Goal: Task Accomplishment & Management: Use online tool/utility

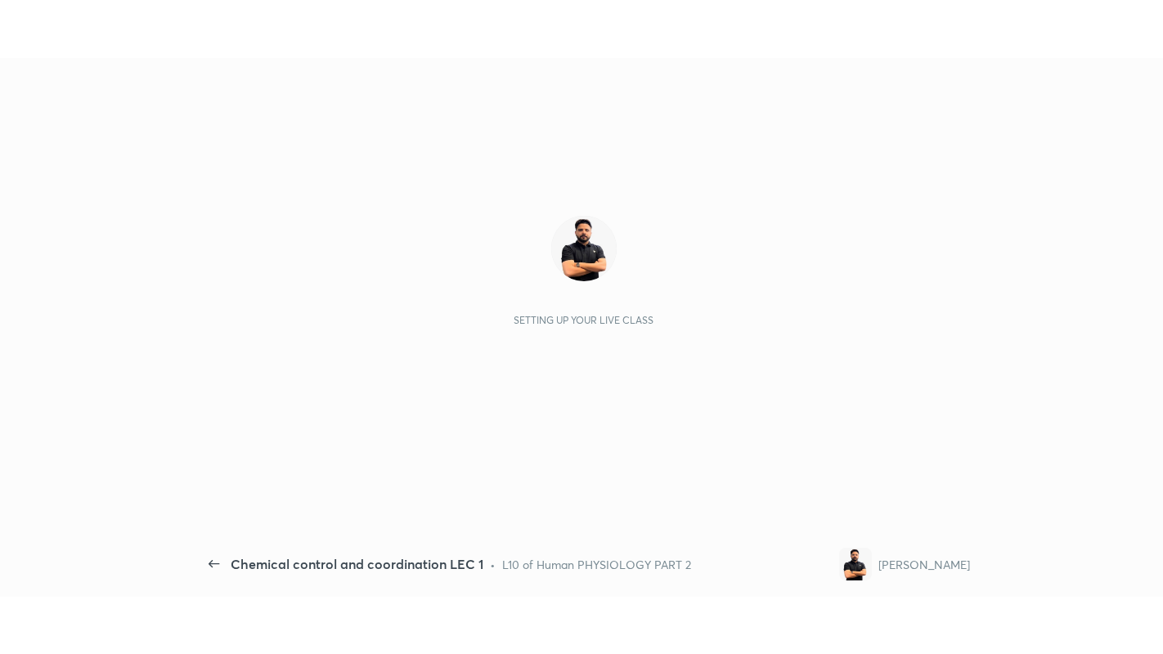
scroll to position [6, 1]
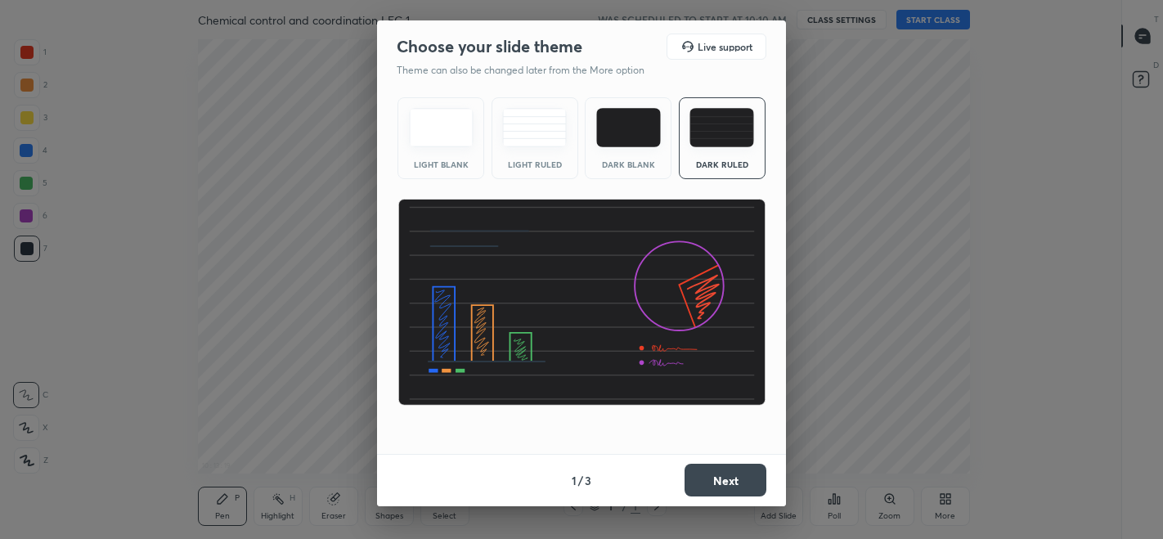
click at [722, 480] on button "Next" at bounding box center [725, 480] width 82 height 33
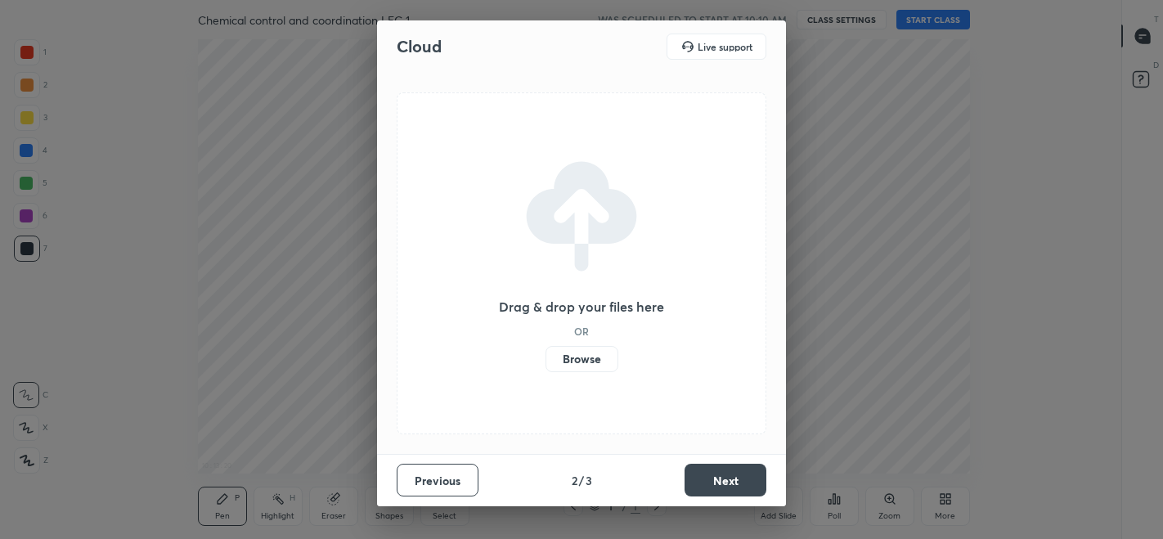
click at [570, 356] on label "Browse" at bounding box center [581, 359] width 73 height 26
click at [545, 356] on input "Browse" at bounding box center [545, 359] width 0 height 26
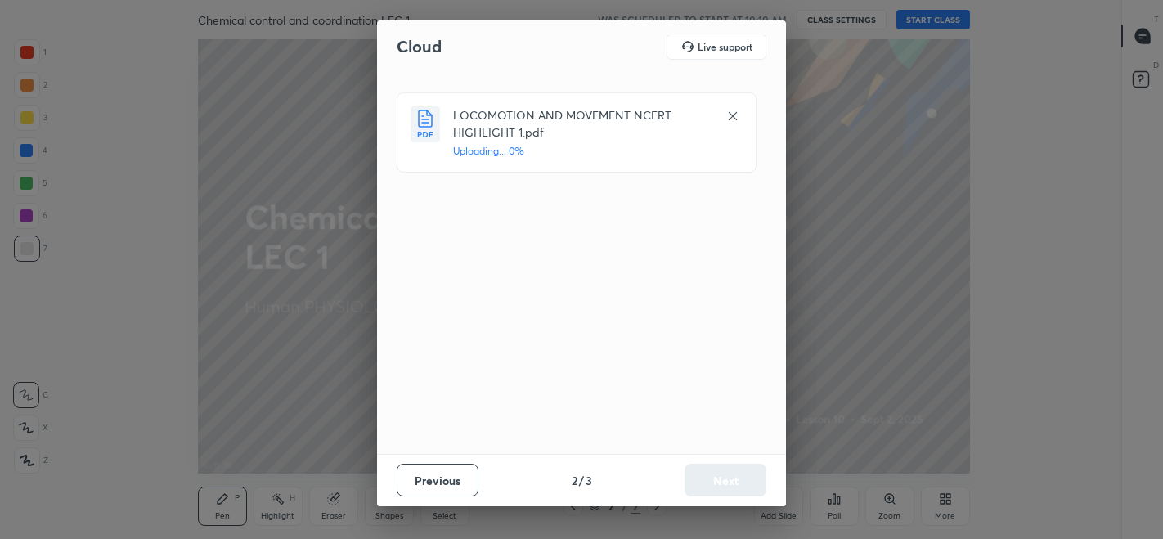
click at [733, 114] on icon at bounding box center [732, 116] width 13 height 13
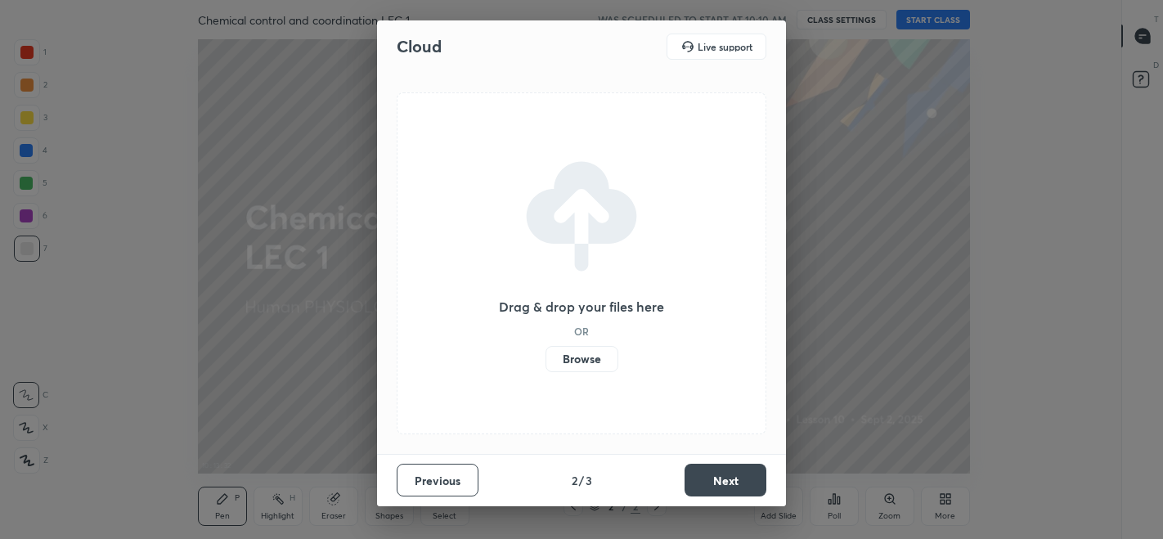
click at [572, 362] on label "Browse" at bounding box center [581, 359] width 73 height 26
click at [545, 362] on input "Browse" at bounding box center [545, 359] width 0 height 26
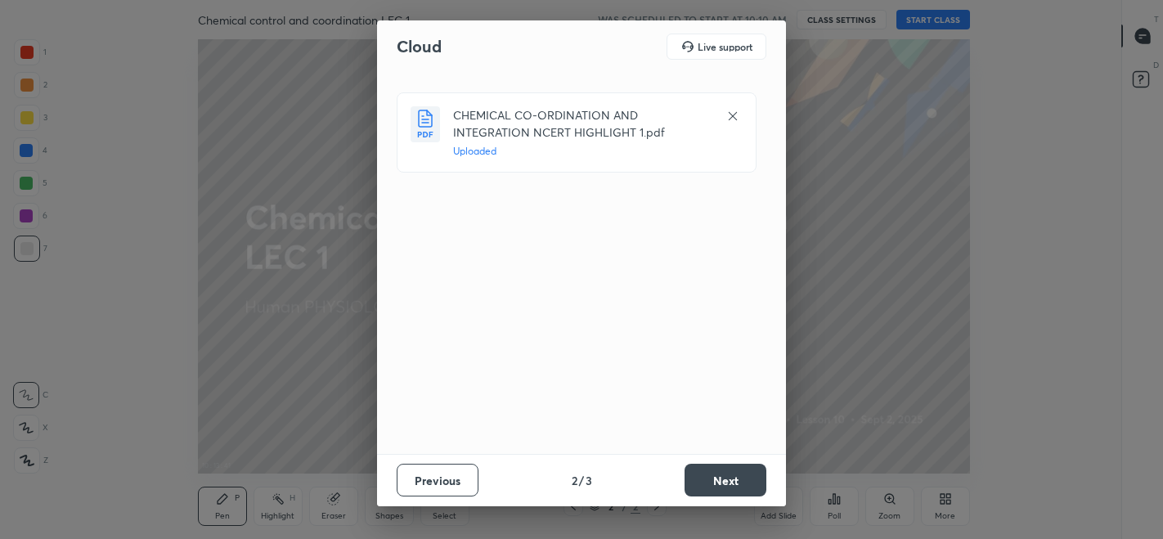
click at [723, 486] on button "Next" at bounding box center [725, 480] width 82 height 33
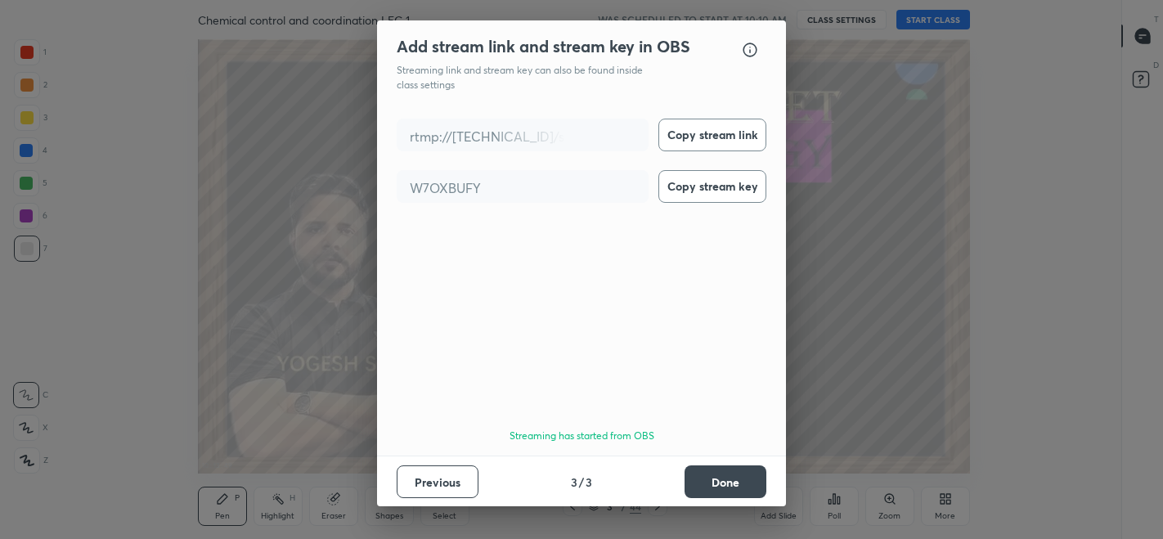
click at [710, 479] on button "Done" at bounding box center [725, 481] width 82 height 33
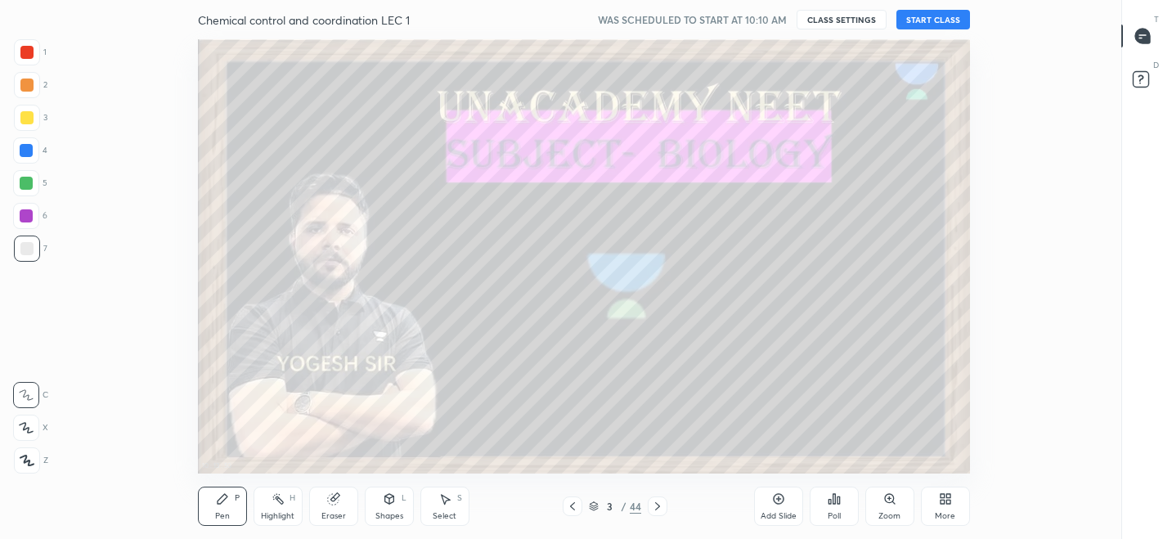
click at [922, 20] on button "START CLASS" at bounding box center [933, 20] width 74 height 20
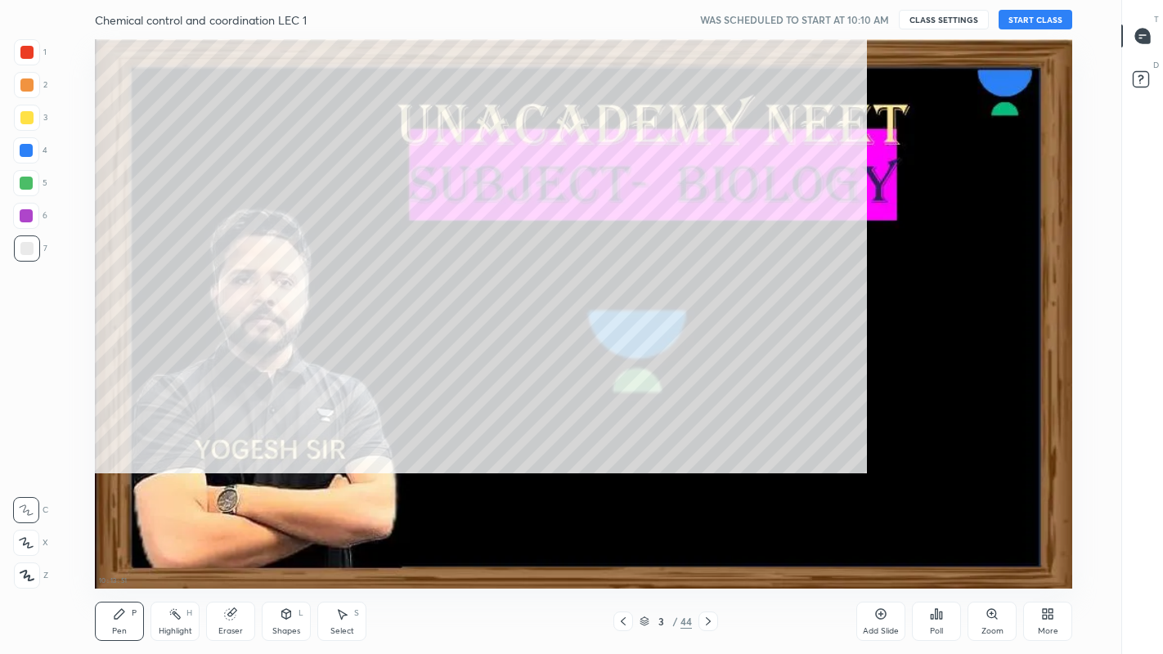
scroll to position [549, 1062]
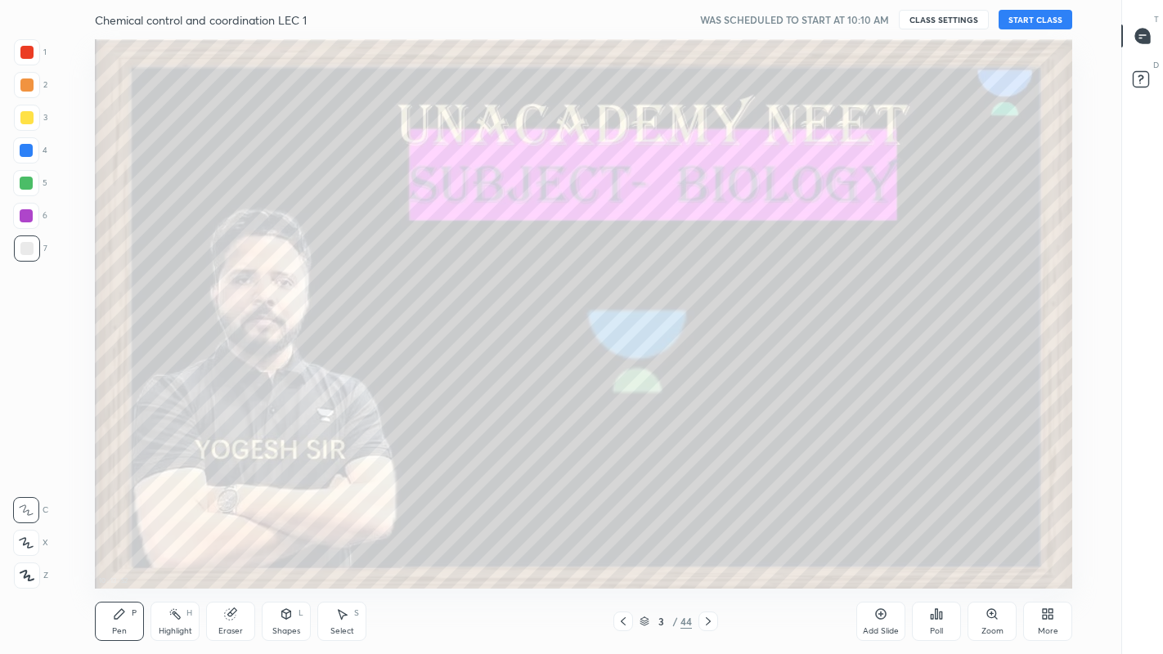
click at [1034, 538] on div "More" at bounding box center [1047, 621] width 49 height 39
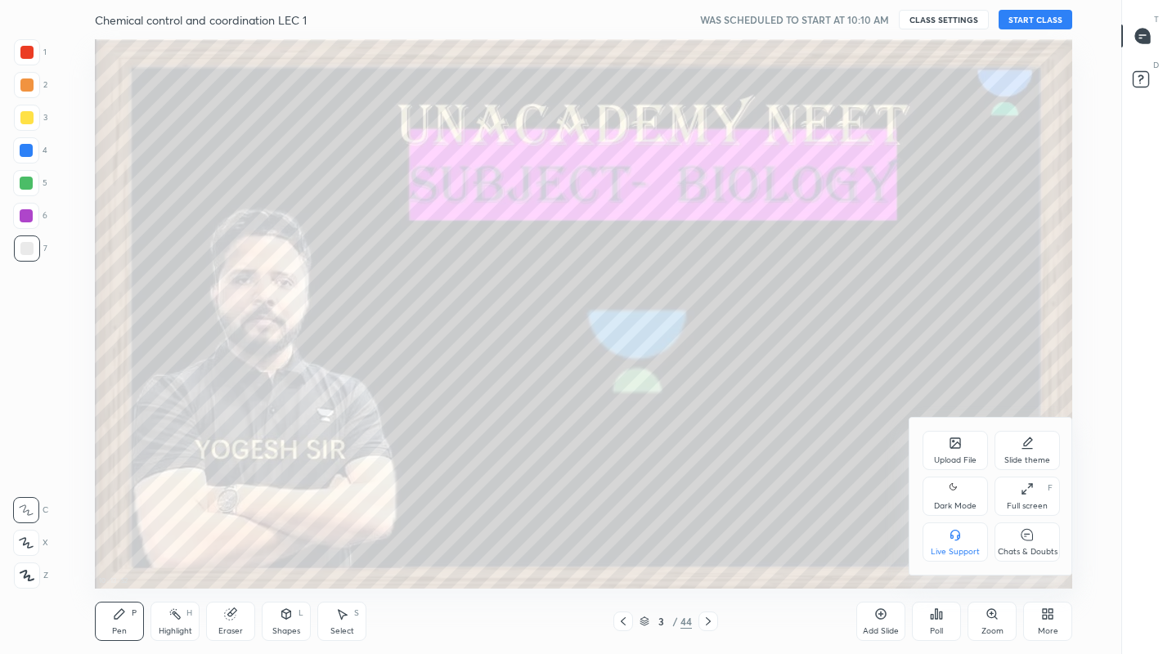
click at [1030, 538] on div "Upload File Slide theme Dark Mode Full screen F Live Support Chats & Doubts" at bounding box center [990, 496] width 137 height 131
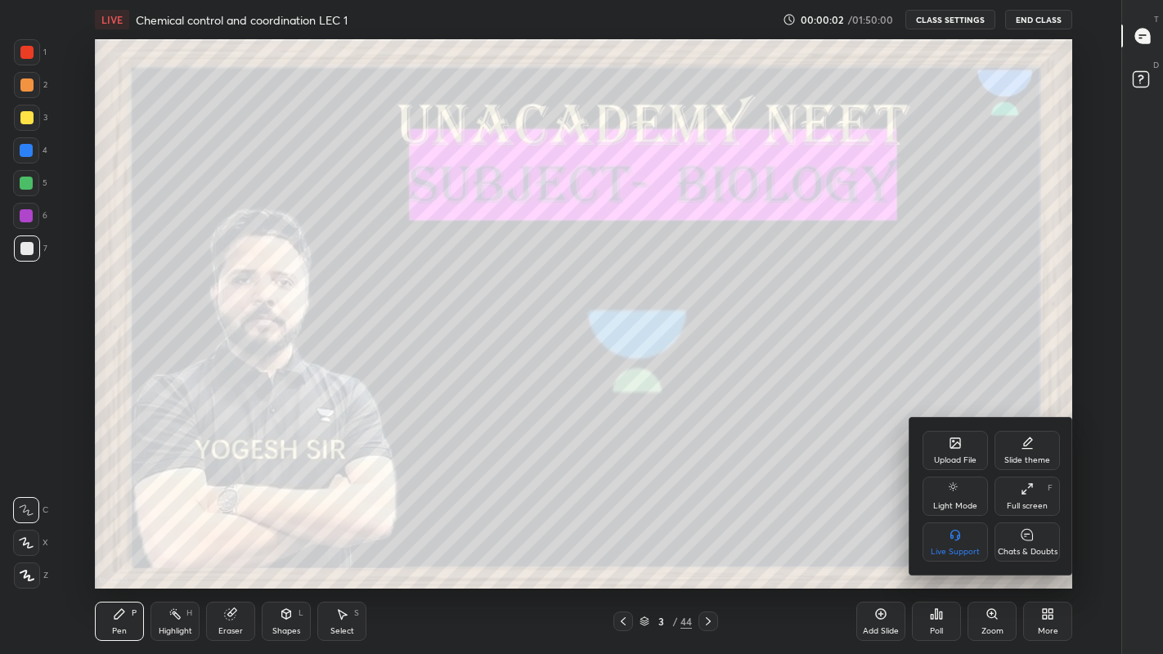
click at [1024, 538] on div "Chats & Doubts" at bounding box center [1027, 552] width 60 height 8
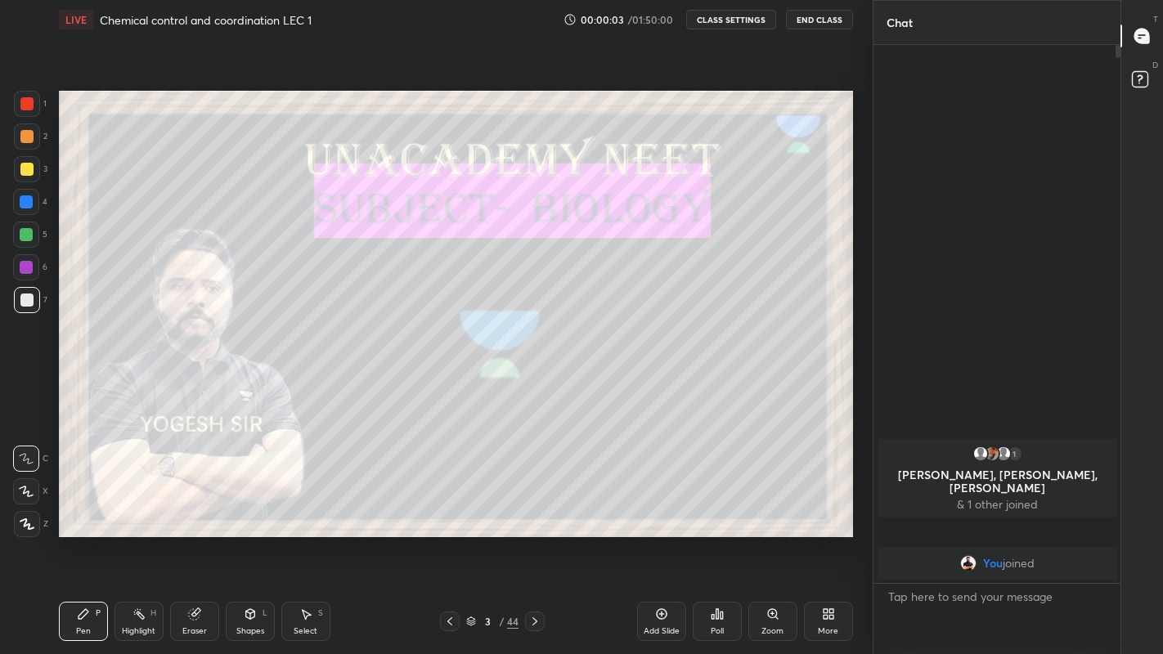
scroll to position [81212, 80953]
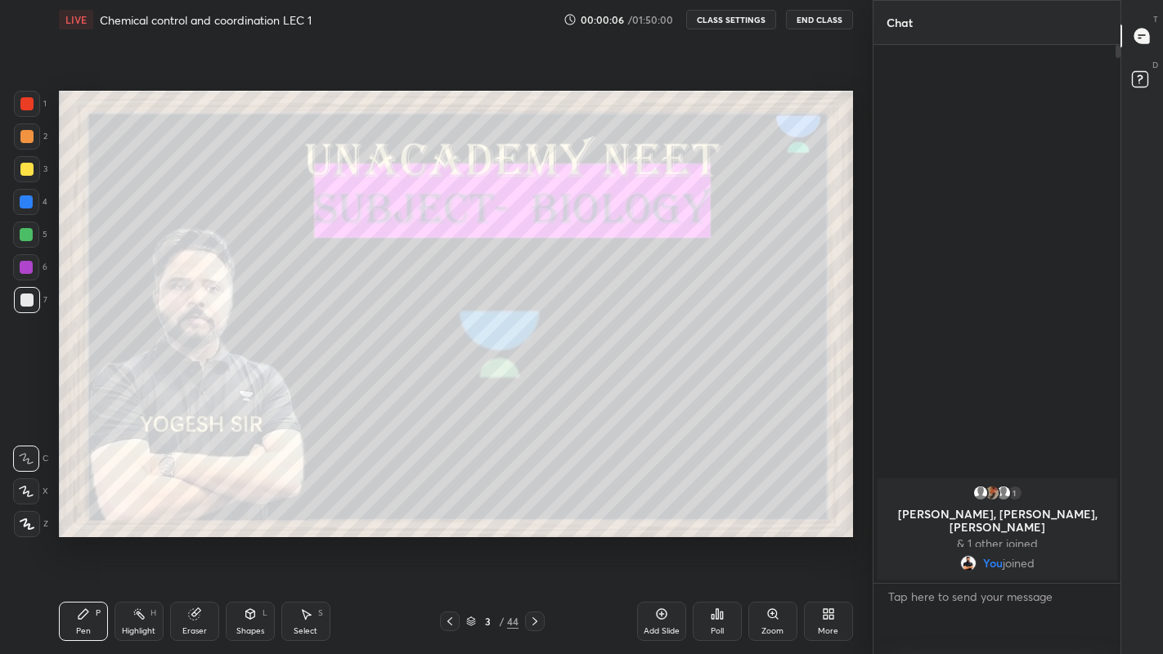
click at [29, 171] on div at bounding box center [26, 169] width 13 height 13
click at [25, 495] on icon at bounding box center [26, 491] width 15 height 11
click at [449, 538] on icon at bounding box center [449, 621] width 13 height 13
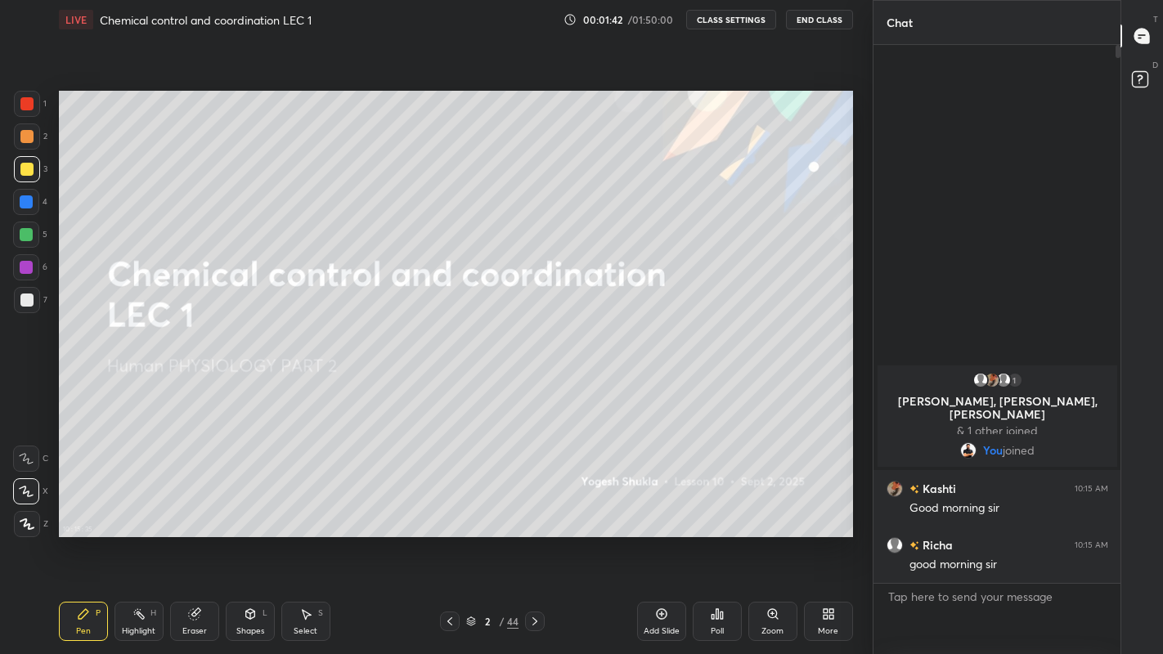
click at [22, 303] on div at bounding box center [26, 300] width 13 height 13
click at [26, 175] on div at bounding box center [27, 169] width 26 height 26
click at [30, 303] on div at bounding box center [26, 300] width 13 height 13
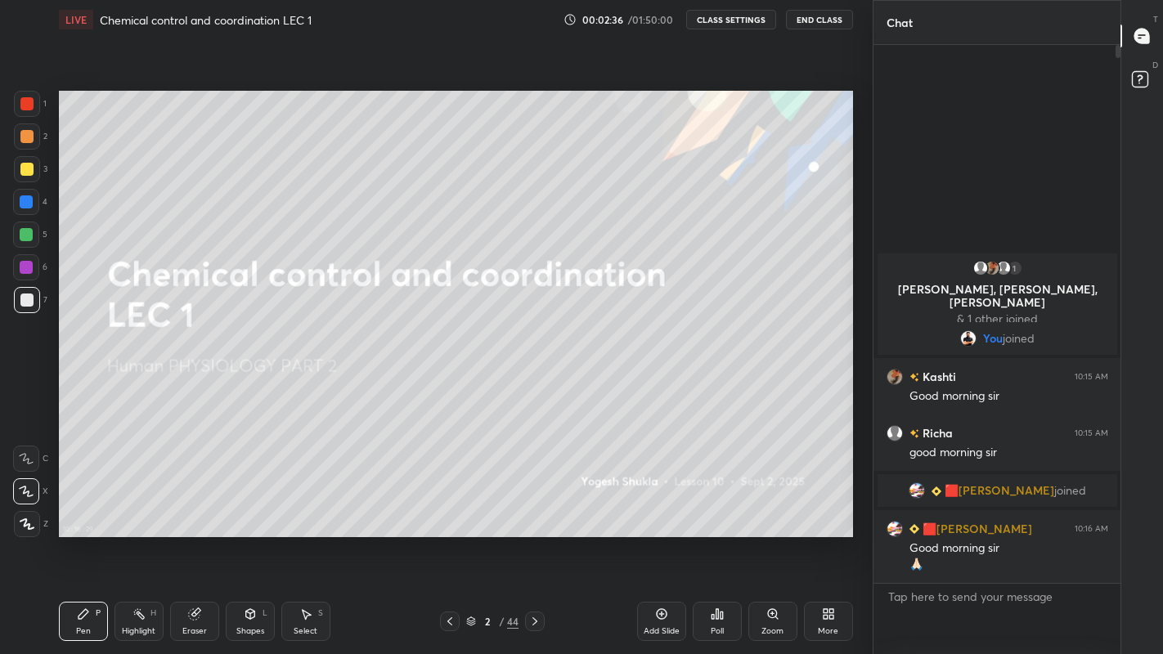
click at [29, 169] on div at bounding box center [26, 169] width 13 height 13
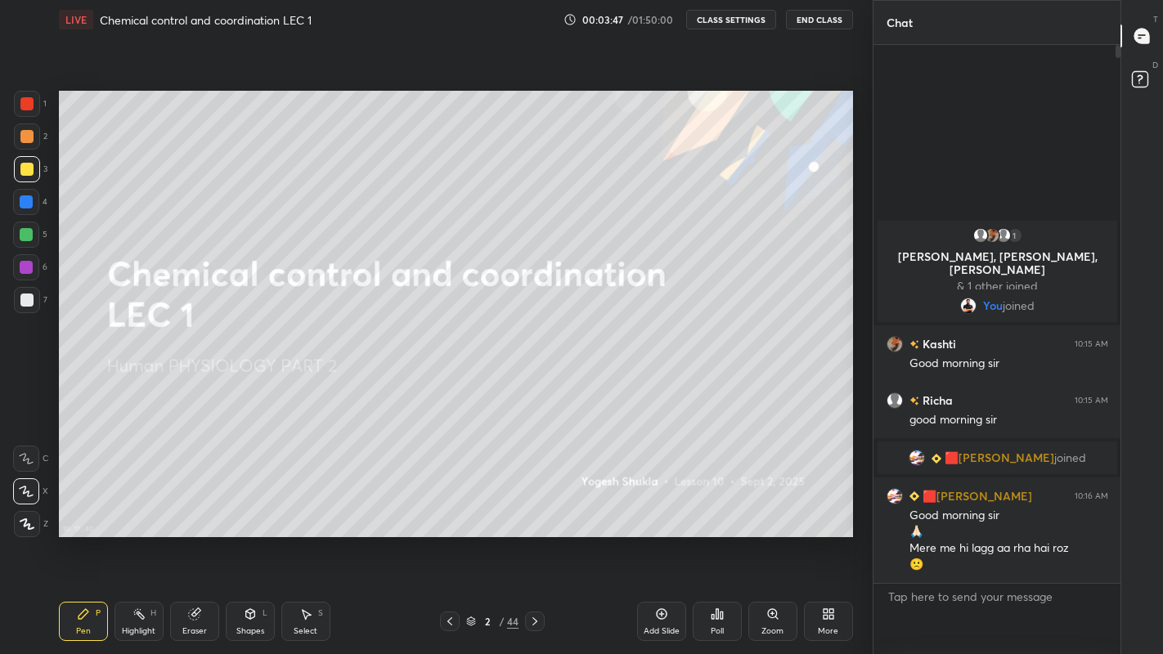
click at [29, 301] on div at bounding box center [26, 300] width 13 height 13
click at [28, 176] on div at bounding box center [27, 169] width 26 height 26
click at [26, 300] on div at bounding box center [26, 300] width 13 height 13
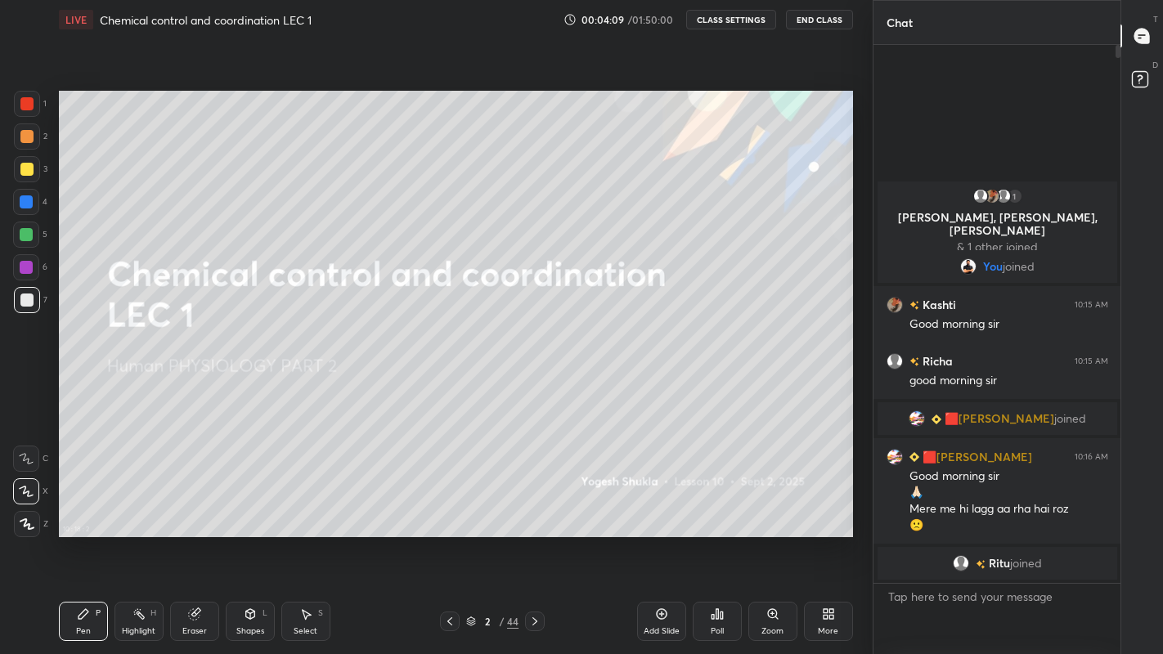
click at [29, 170] on div at bounding box center [26, 169] width 13 height 13
click at [195, 538] on div "Eraser" at bounding box center [194, 631] width 25 height 8
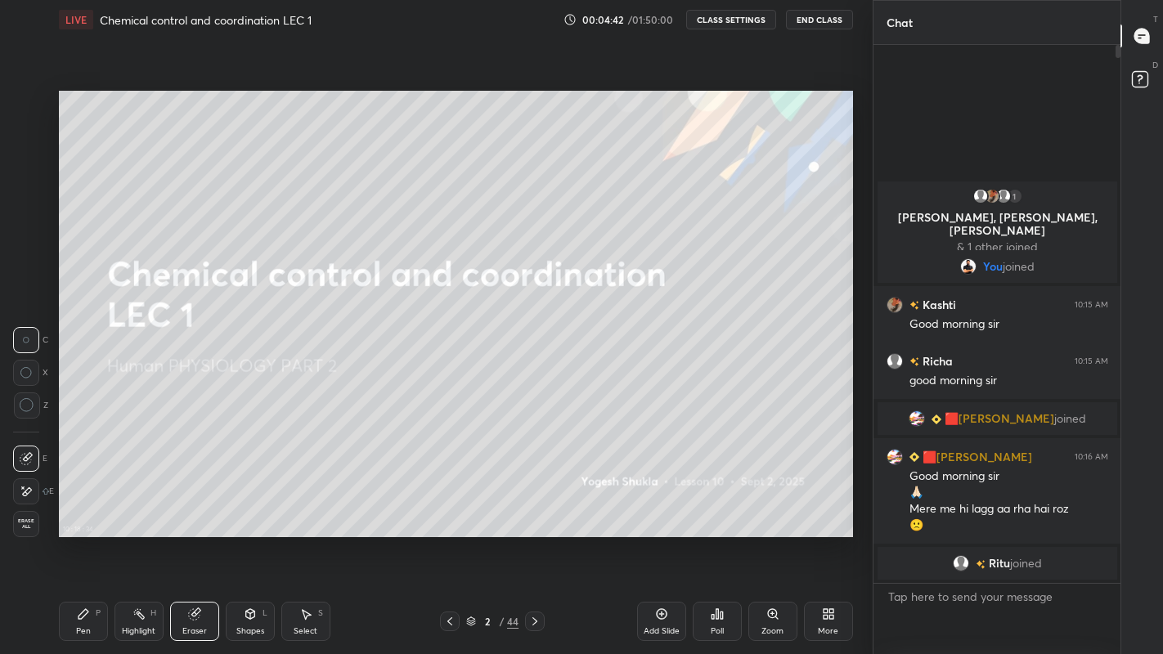
click at [83, 538] on div "Pen" at bounding box center [83, 631] width 15 height 8
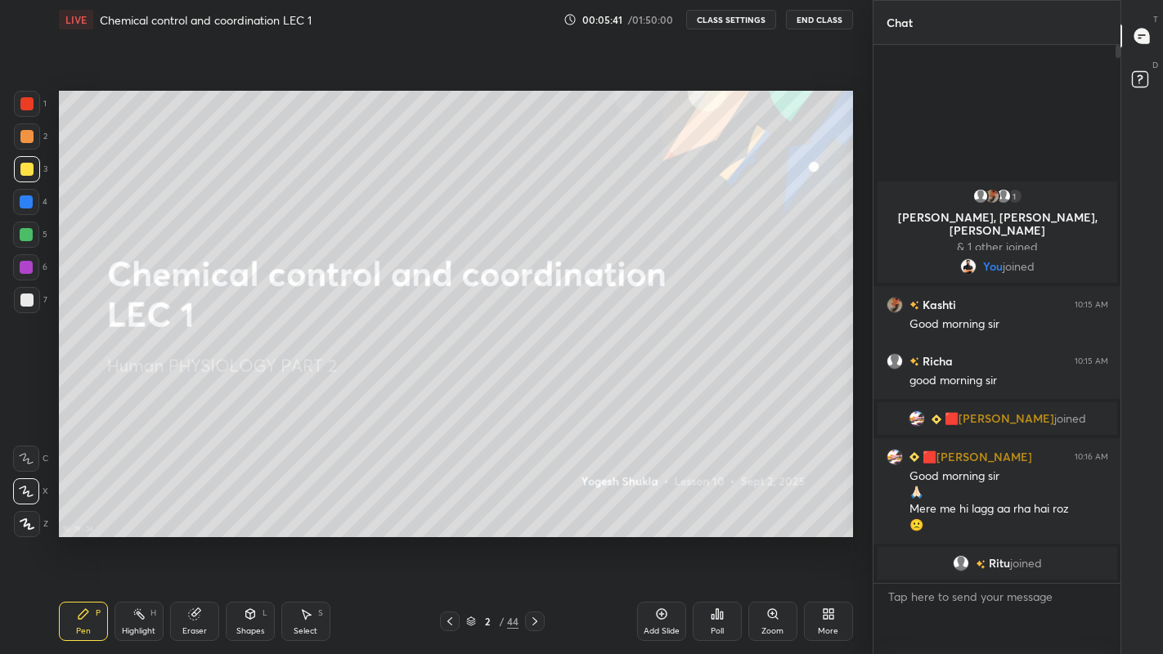
click at [660, 538] on div "Add Slide" at bounding box center [661, 631] width 36 height 8
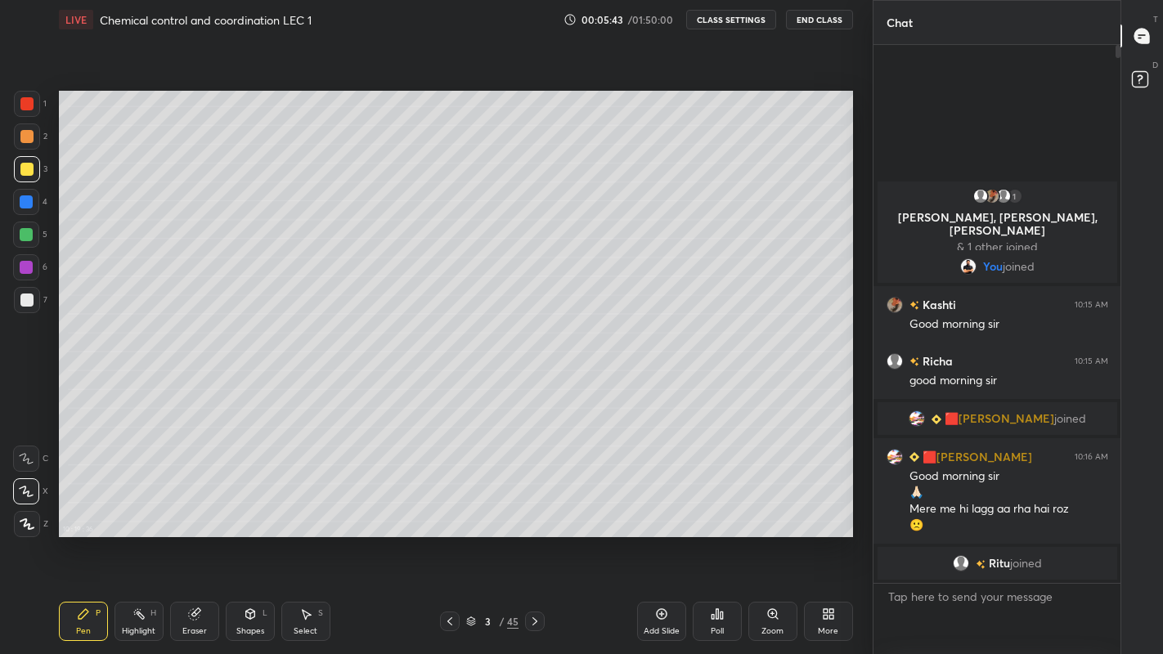
click at [24, 305] on div at bounding box center [26, 300] width 13 height 13
click at [23, 170] on div at bounding box center [26, 169] width 13 height 13
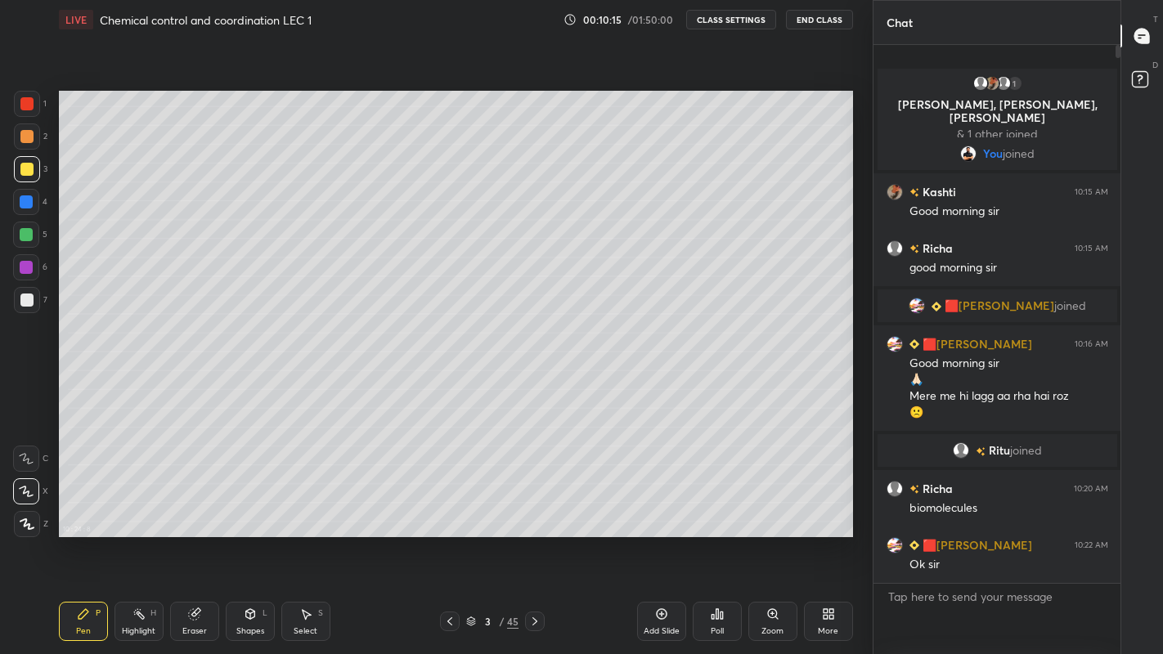
click at [26, 308] on div at bounding box center [27, 300] width 26 height 26
click at [534, 538] on icon at bounding box center [534, 621] width 13 height 13
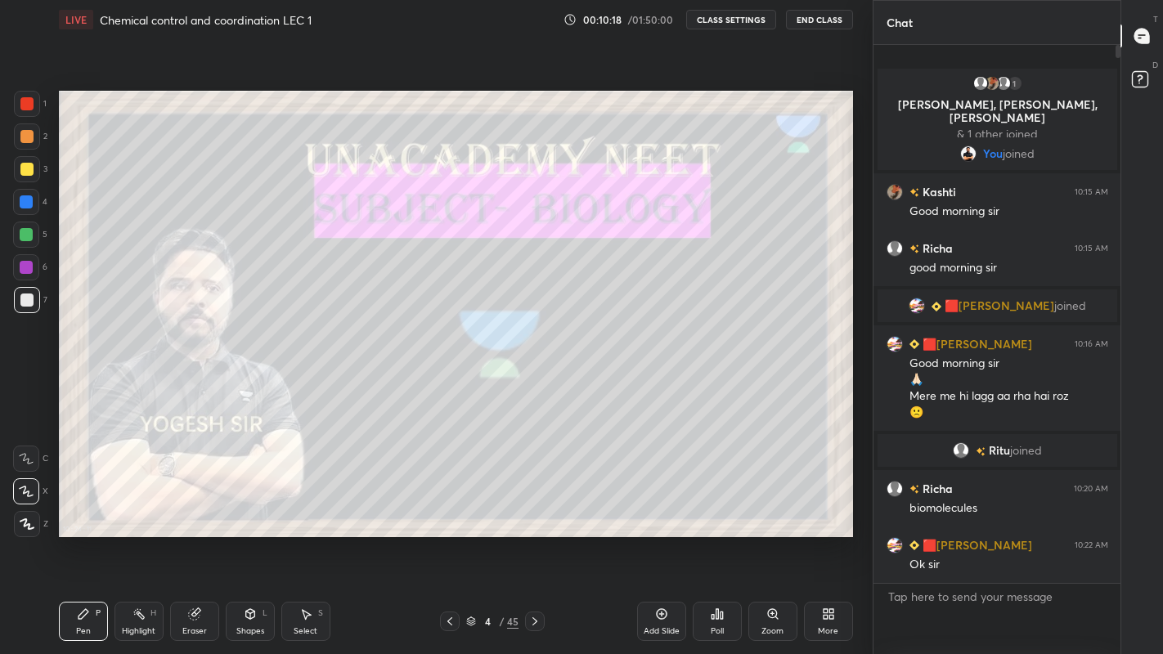
click at [535, 538] on icon at bounding box center [534, 621] width 13 height 13
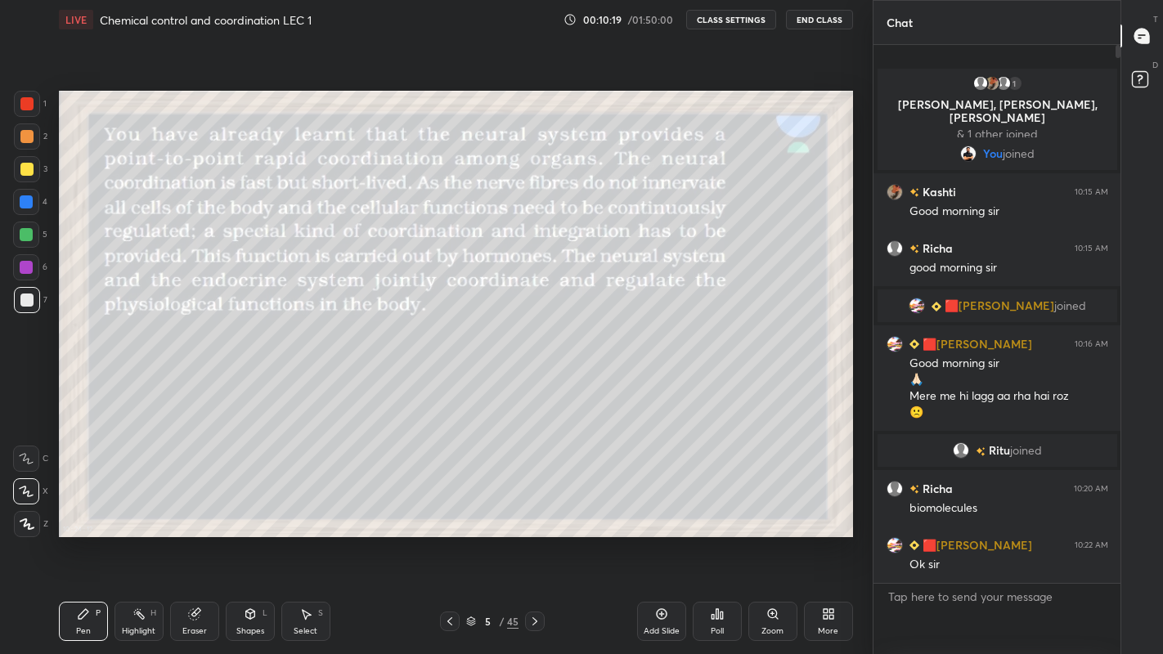
click at [822, 538] on div "More" at bounding box center [828, 631] width 20 height 8
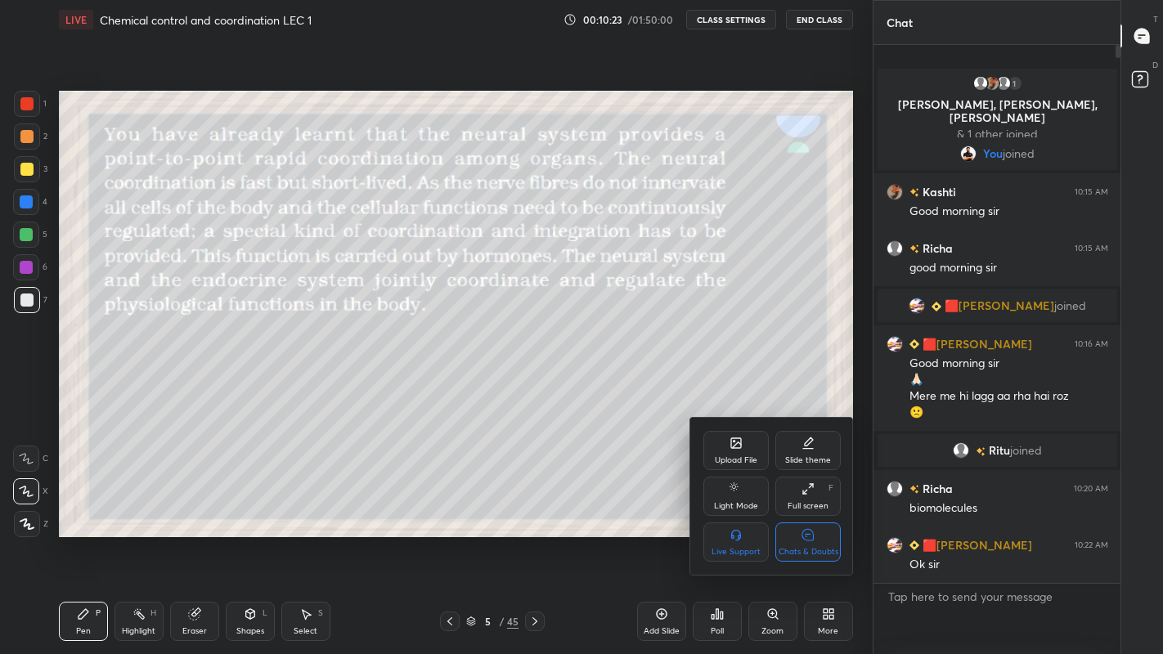
click at [813, 538] on div "Chats & Doubts" at bounding box center [808, 552] width 60 height 8
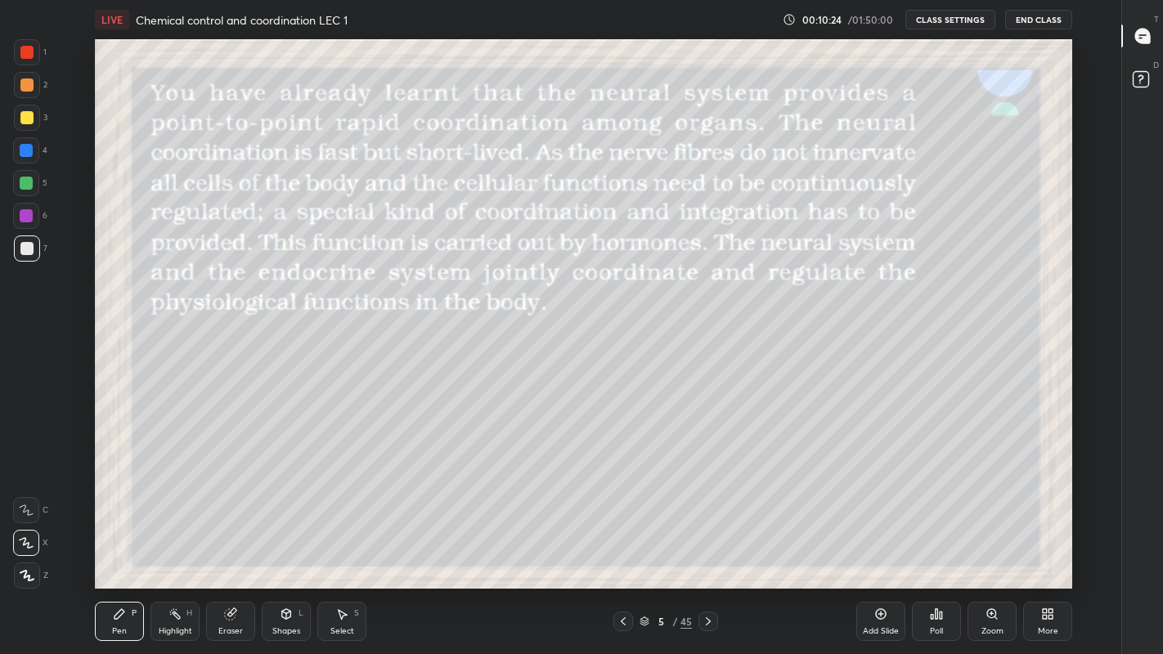
scroll to position [549, 1062]
click at [27, 119] on div at bounding box center [26, 117] width 13 height 13
click at [707, 538] on icon at bounding box center [708, 621] width 13 height 13
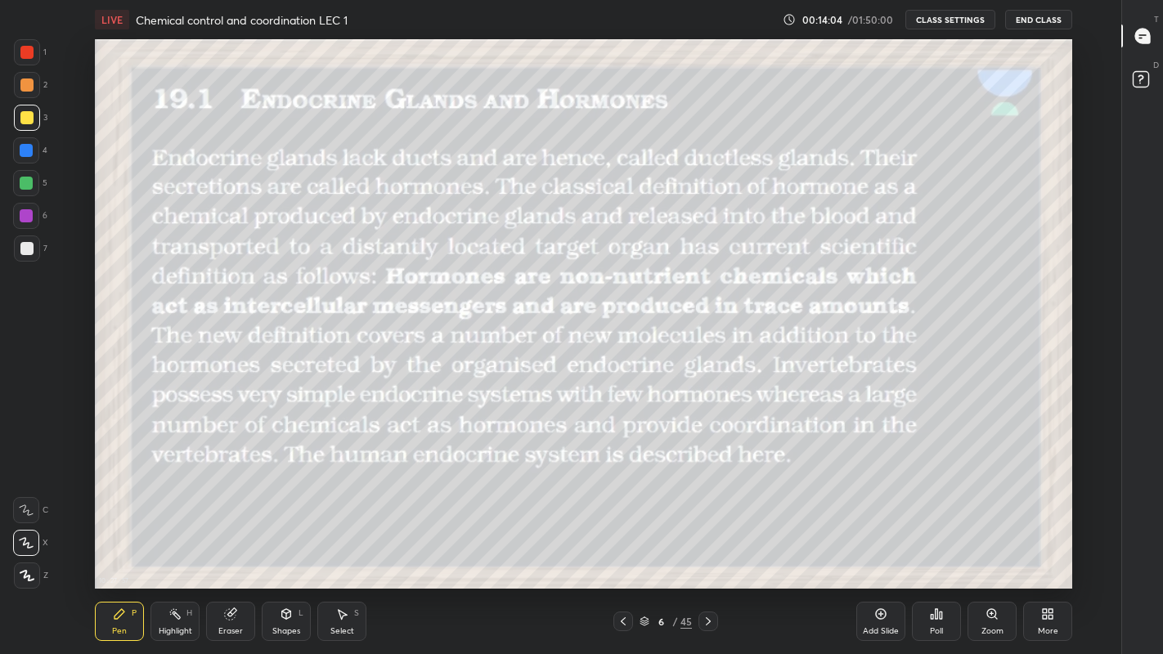
click at [25, 244] on div at bounding box center [26, 248] width 13 height 13
click at [22, 122] on div at bounding box center [26, 117] width 13 height 13
click at [878, 538] on div "Add Slide" at bounding box center [881, 631] width 36 height 8
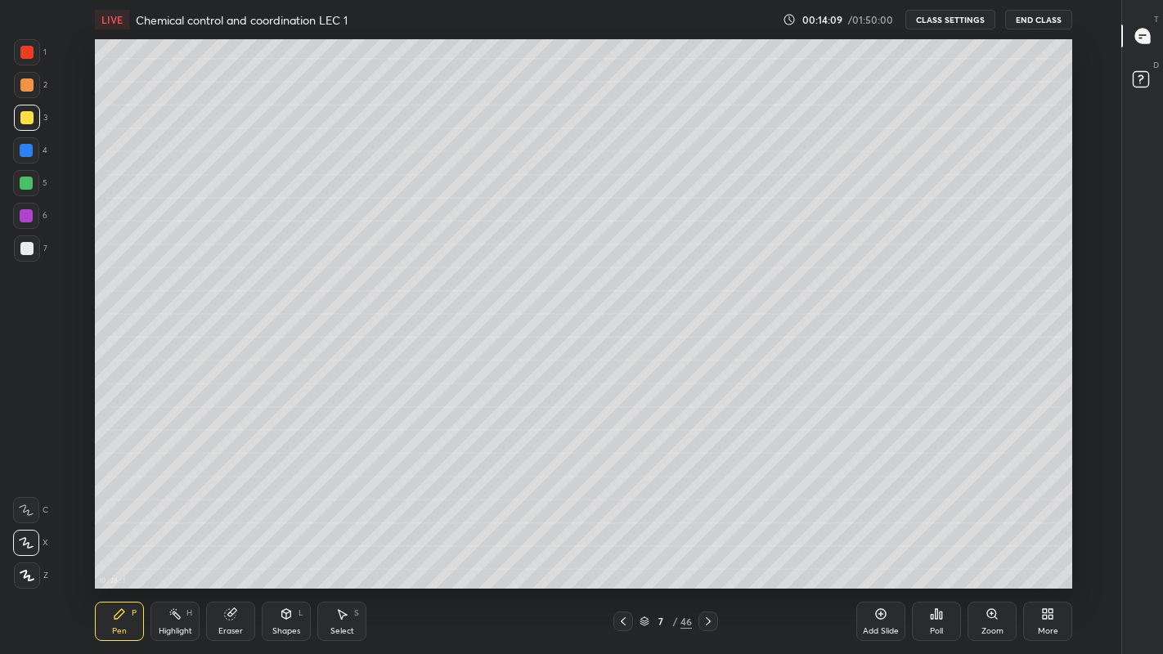
click at [623, 538] on icon at bounding box center [622, 621] width 13 height 13
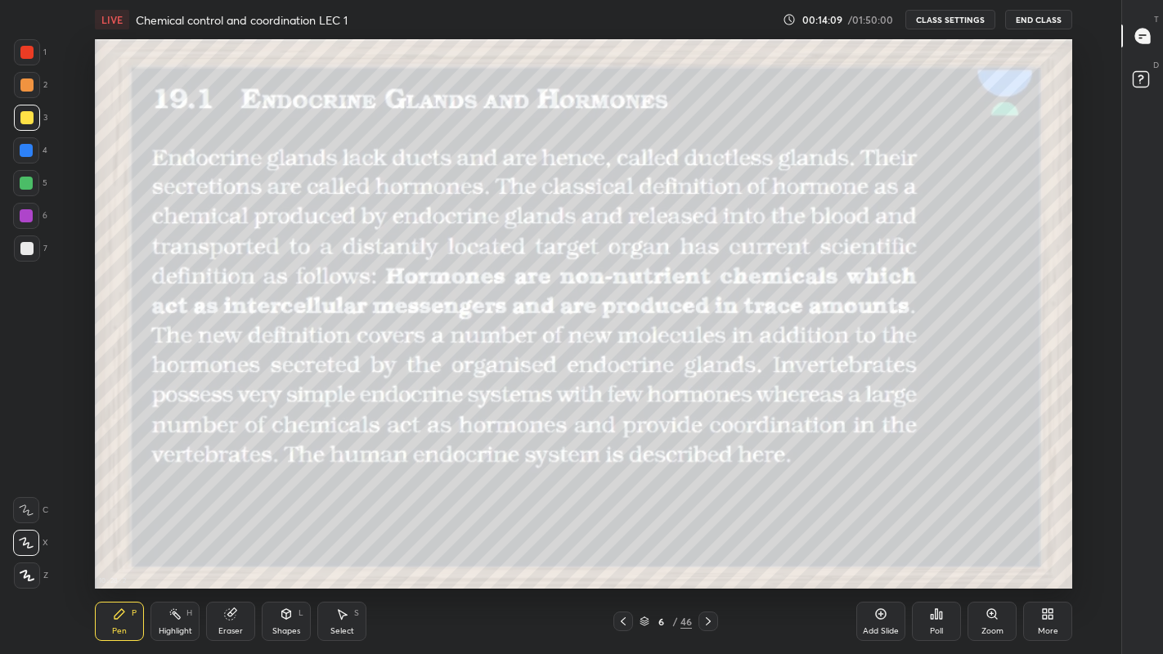
click at [623, 538] on icon at bounding box center [622, 621] width 13 height 13
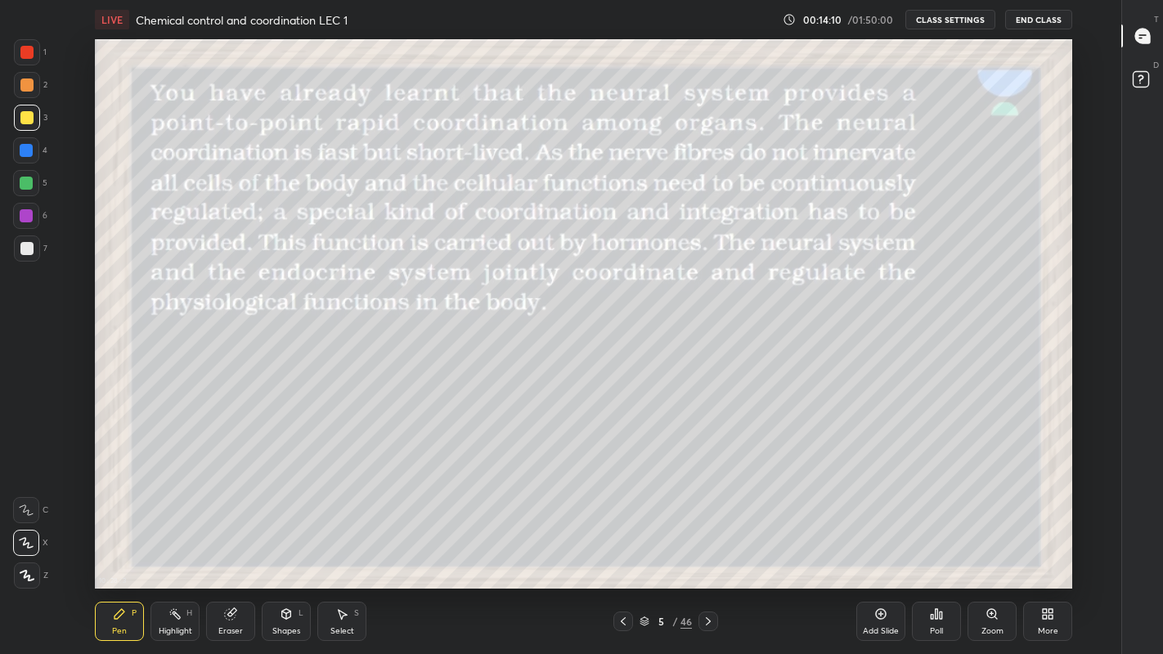
click at [880, 538] on div "Add Slide" at bounding box center [881, 631] width 36 height 8
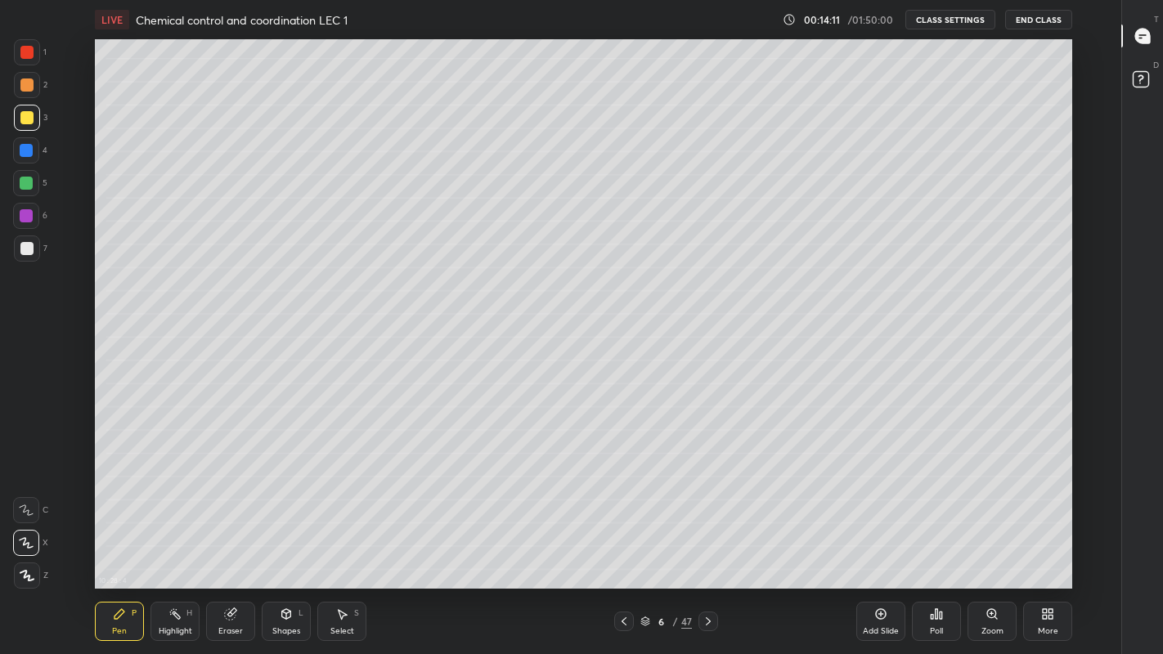
click at [29, 250] on div at bounding box center [26, 248] width 13 height 13
click at [29, 119] on div at bounding box center [26, 117] width 13 height 13
click at [25, 249] on div at bounding box center [26, 248] width 13 height 13
click at [707, 538] on icon at bounding box center [708, 621] width 13 height 13
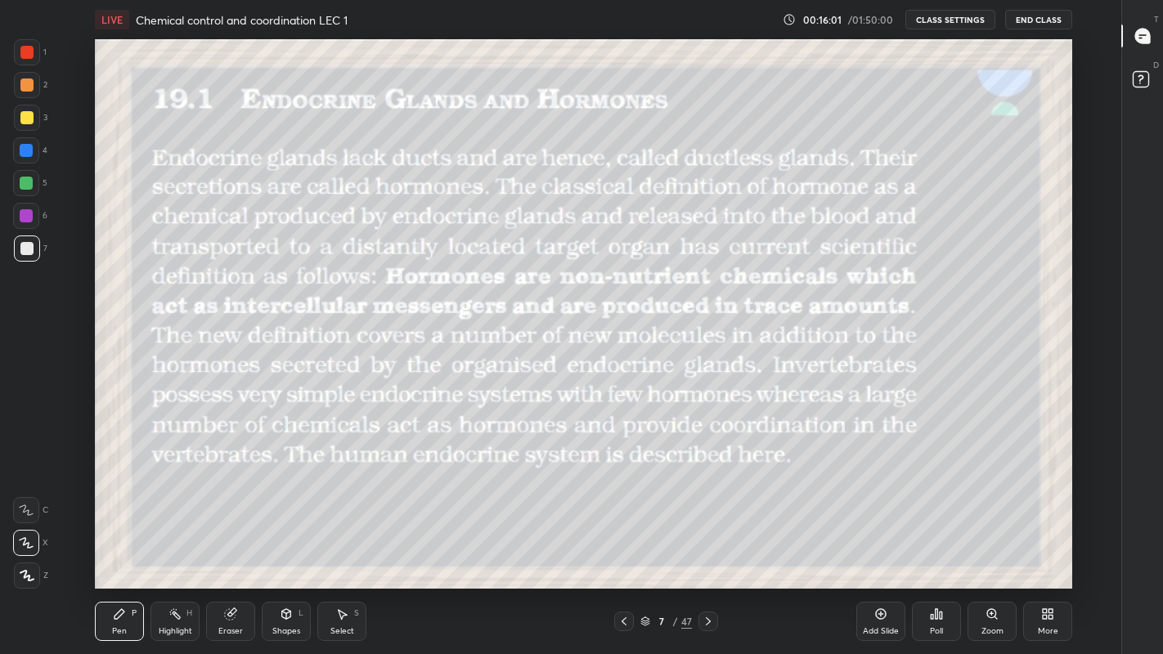
click at [24, 119] on div at bounding box center [26, 117] width 13 height 13
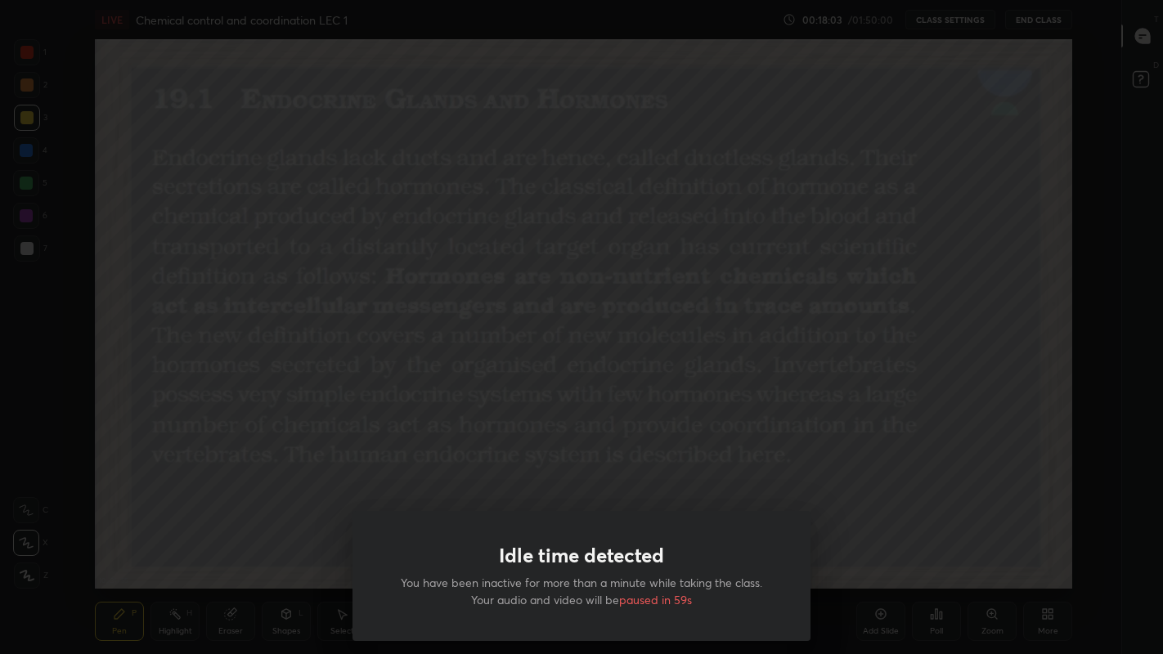
click at [325, 510] on div "Idle time detected You have been inactive for more than a minute while taking t…" at bounding box center [581, 327] width 1163 height 654
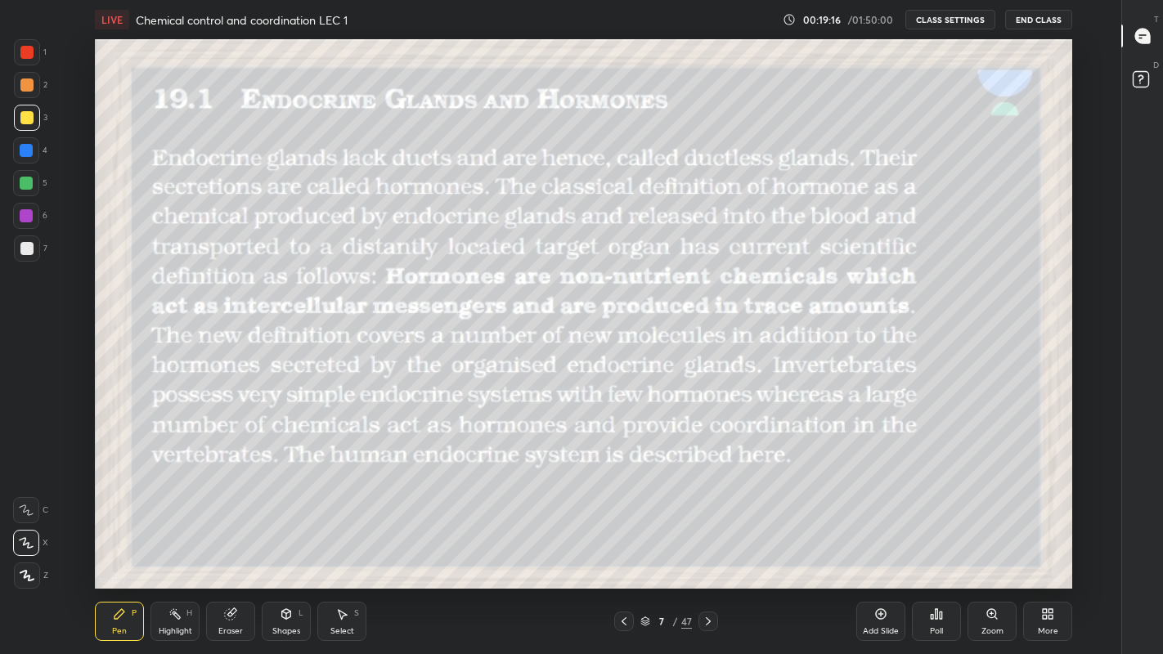
click at [31, 184] on div at bounding box center [26, 183] width 13 height 13
click at [34, 538] on div at bounding box center [27, 576] width 26 height 26
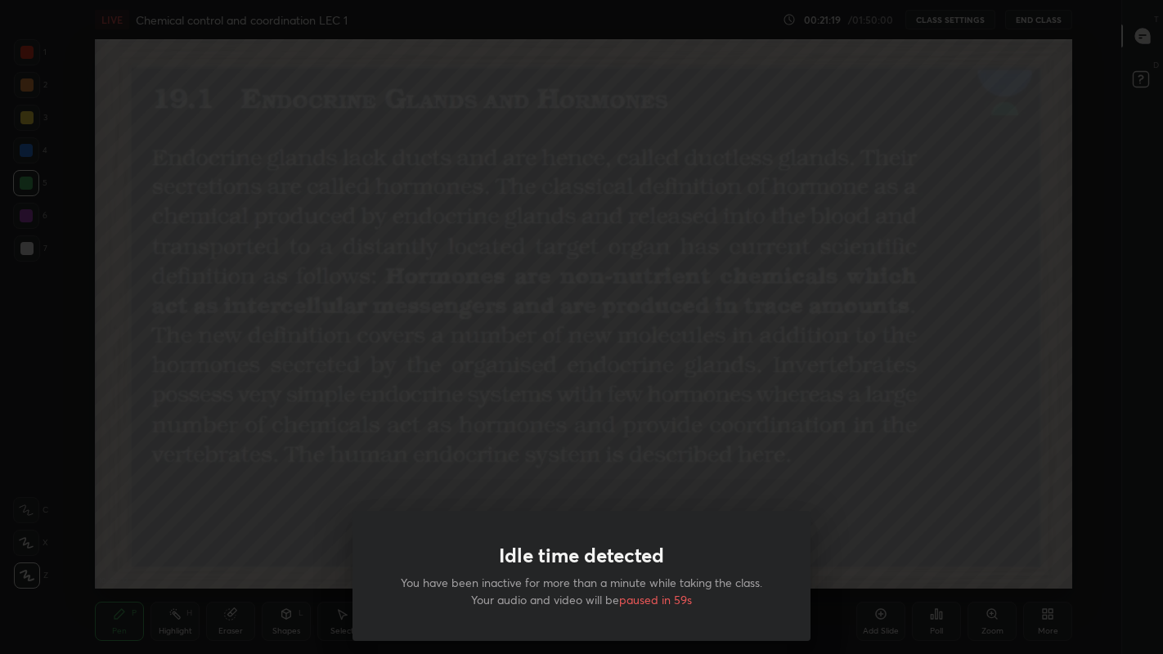
click at [342, 528] on div "Idle time detected You have been inactive for more than a minute while taking t…" at bounding box center [581, 327] width 1163 height 654
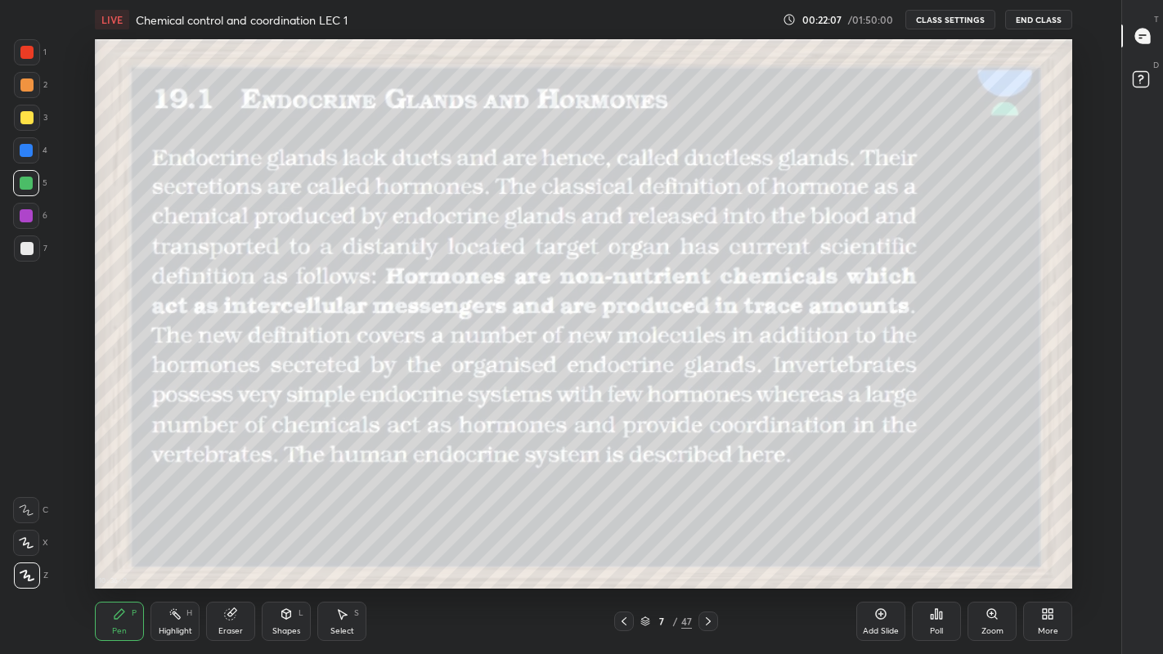
click at [1039, 538] on div "More" at bounding box center [1048, 631] width 20 height 8
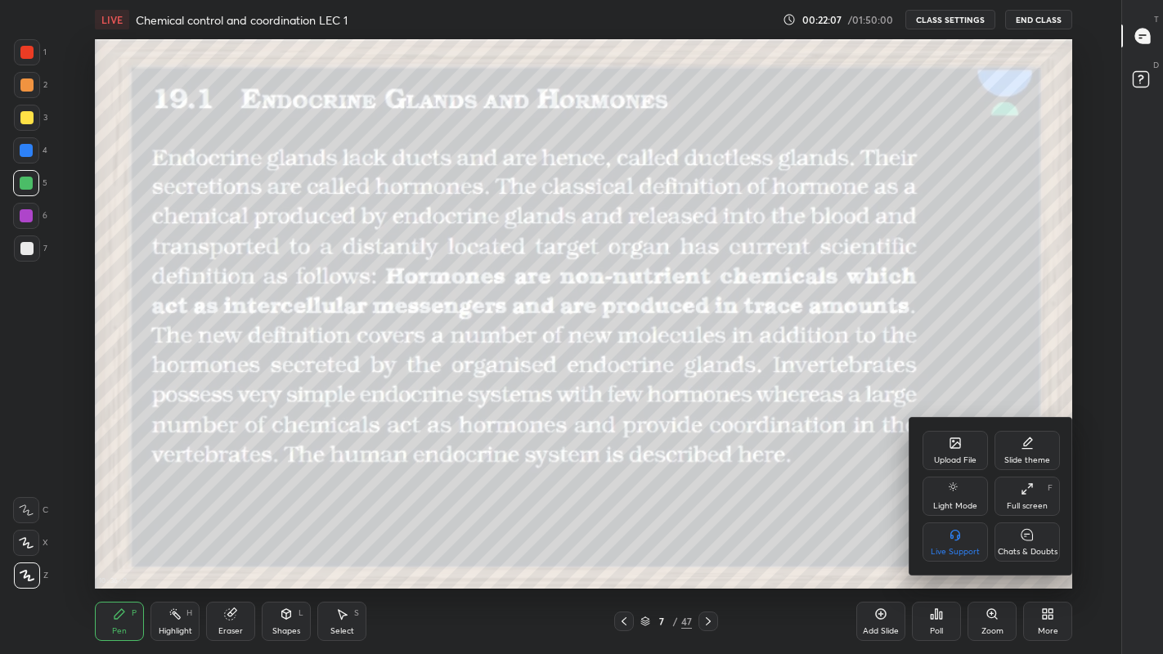
click at [1024, 538] on icon at bounding box center [1026, 534] width 11 height 11
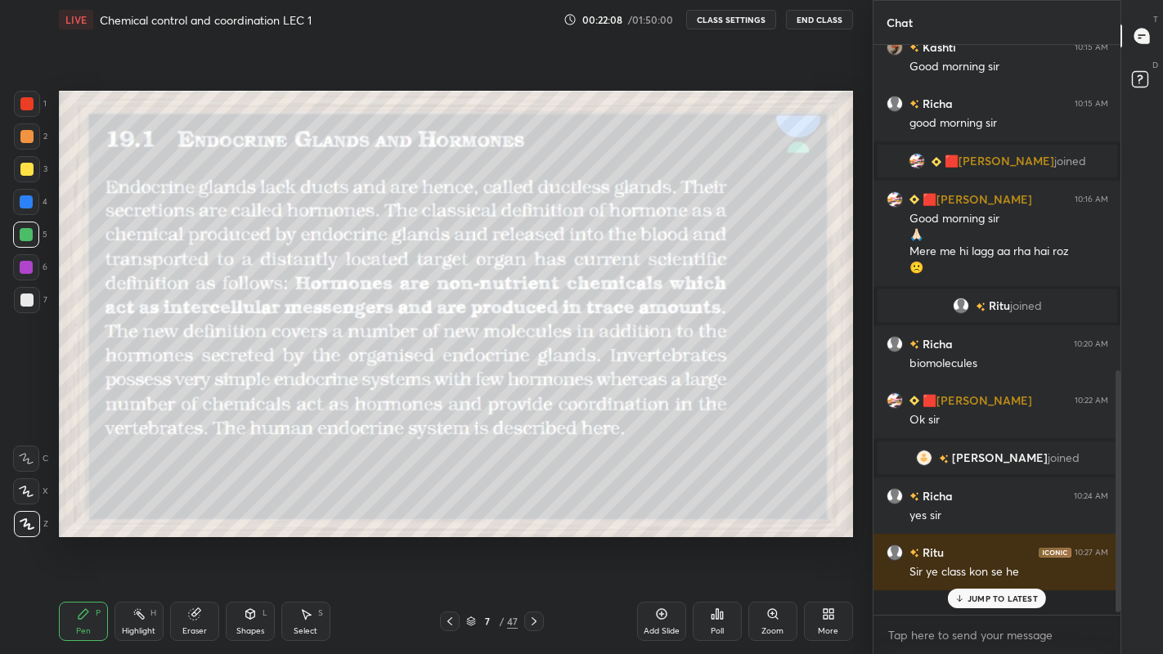
scroll to position [0, 0]
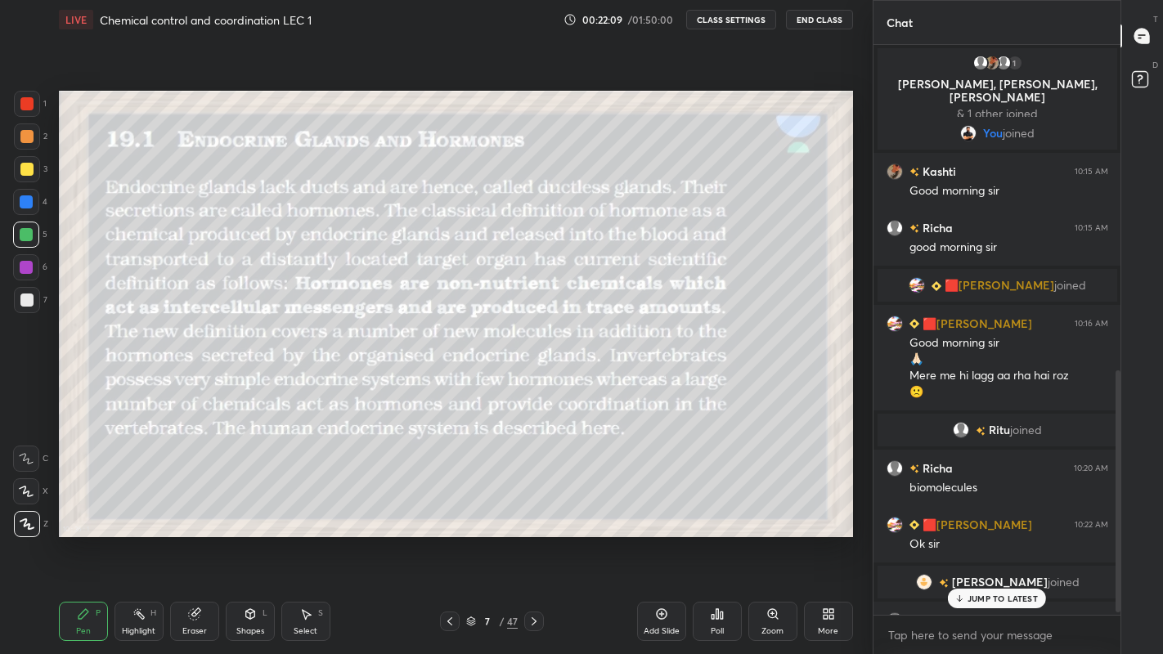
click at [972, 538] on p "JUMP TO LATEST" at bounding box center [1002, 599] width 70 height 10
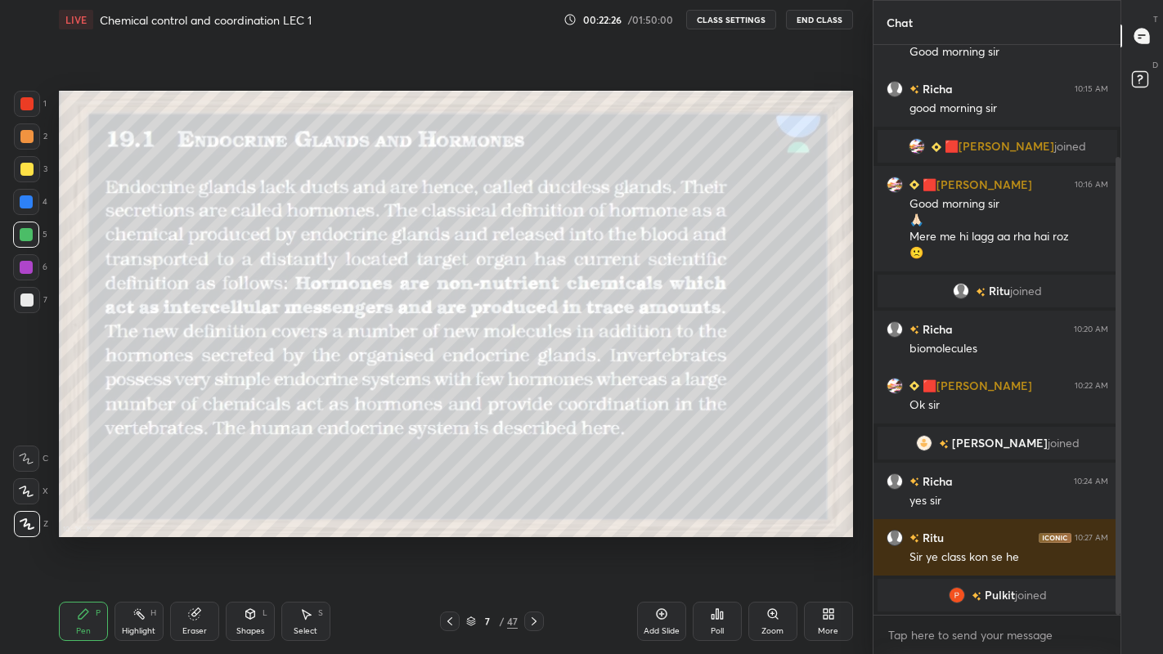
scroll to position [195, 0]
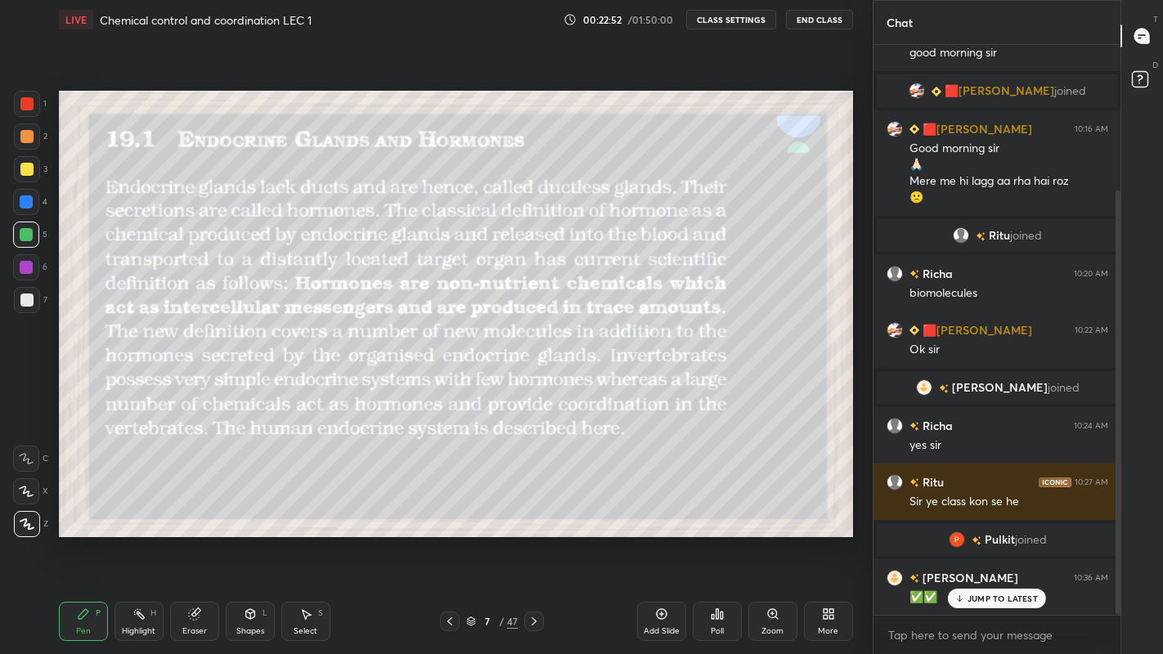
click at [534, 538] on icon at bounding box center [533, 621] width 13 height 13
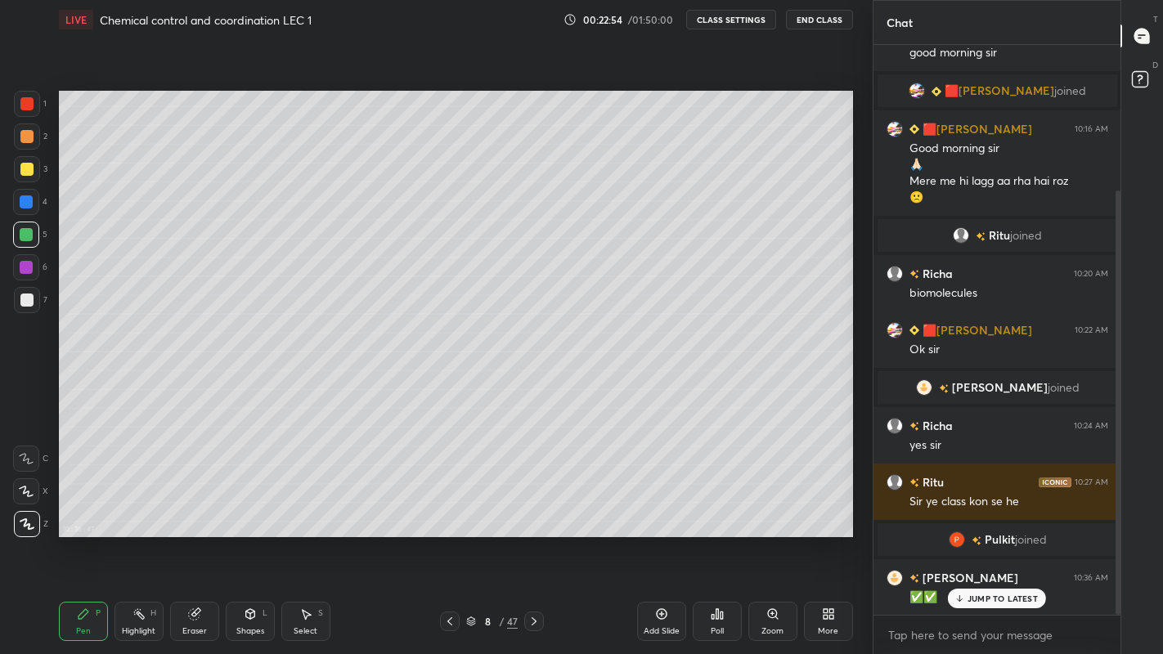
click at [534, 538] on icon at bounding box center [533, 621] width 13 height 13
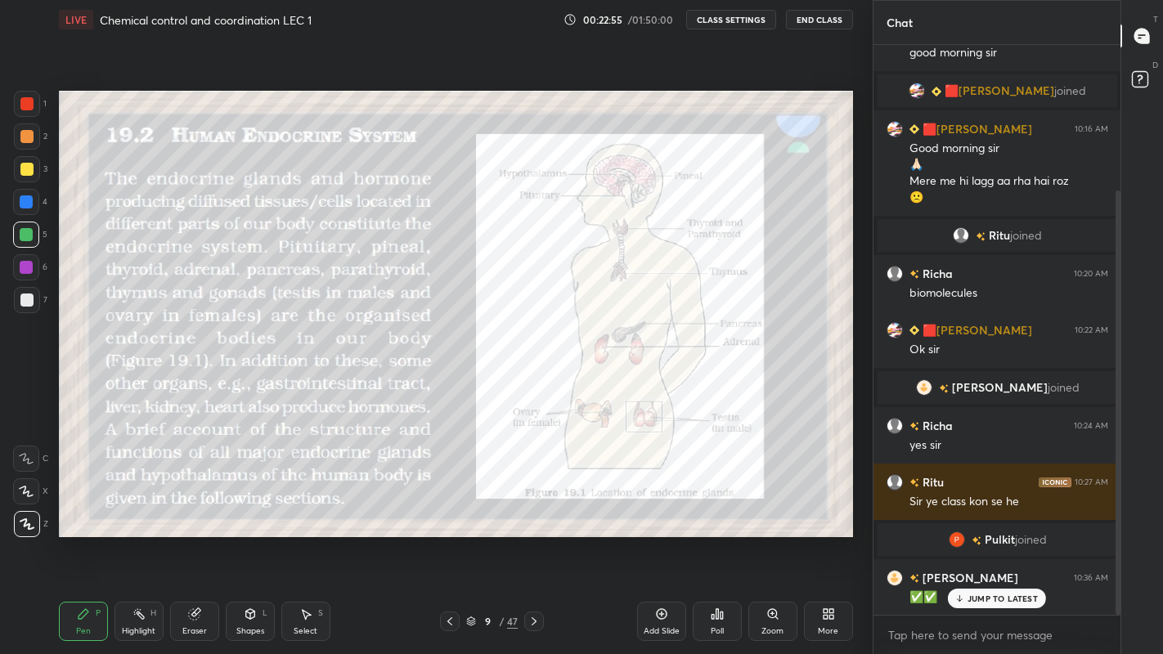
click at [827, 538] on div "More" at bounding box center [828, 621] width 49 height 39
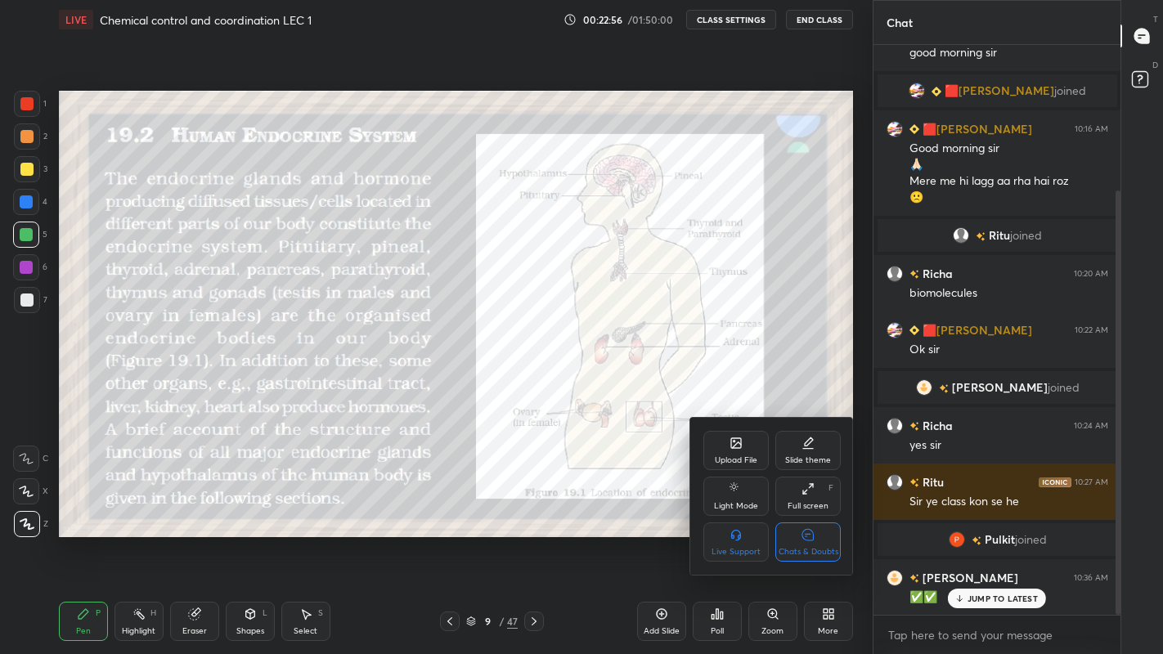
click at [814, 538] on icon at bounding box center [807, 535] width 13 height 17
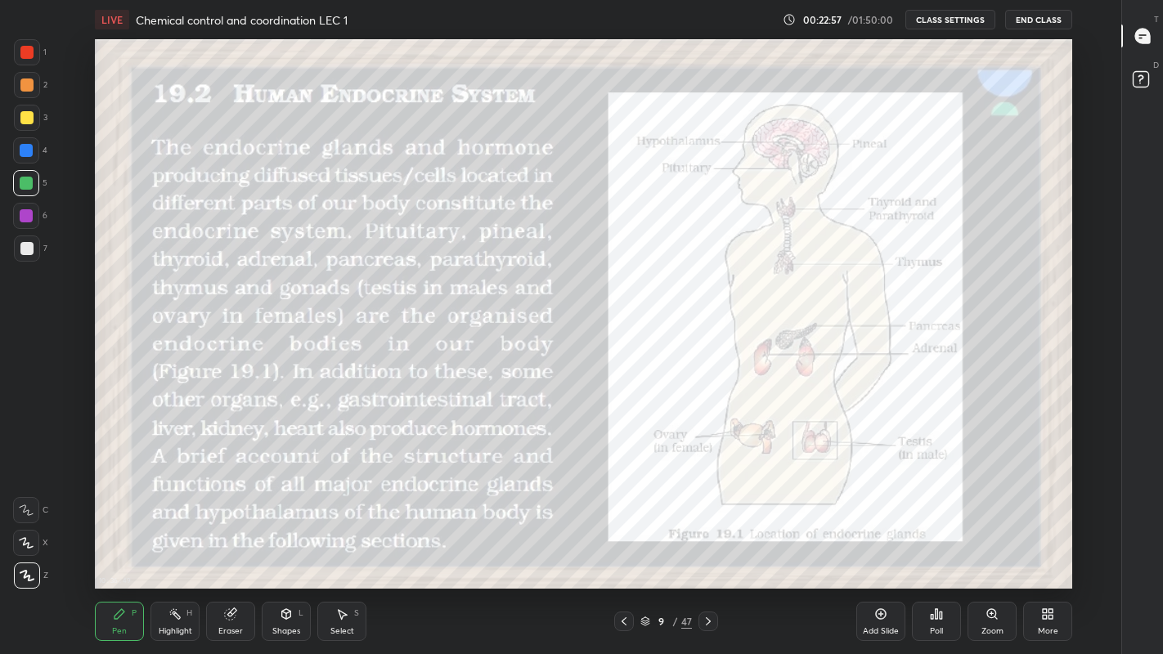
scroll to position [81212, 80698]
click at [707, 538] on icon at bounding box center [708, 621] width 13 height 13
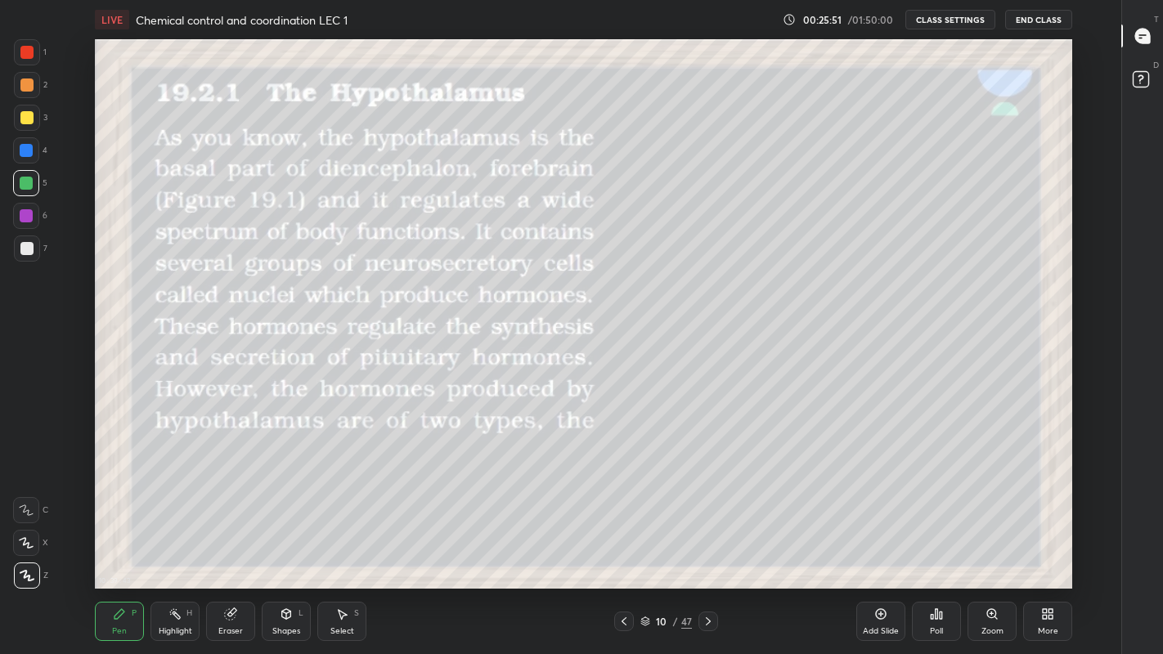
click at [31, 115] on div at bounding box center [26, 117] width 13 height 13
click at [25, 216] on div at bounding box center [26, 215] width 13 height 13
click at [30, 181] on div at bounding box center [26, 183] width 13 height 13
click at [26, 151] on div at bounding box center [26, 150] width 13 height 13
click at [25, 252] on div at bounding box center [26, 248] width 13 height 13
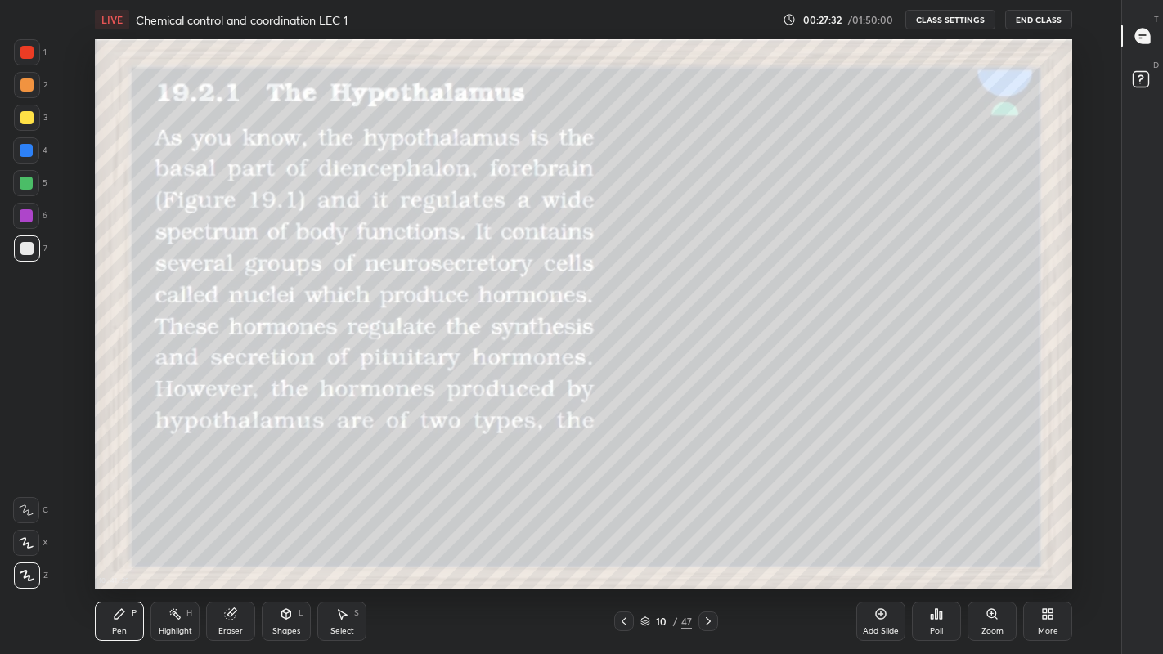
click at [25, 538] on icon at bounding box center [26, 542] width 15 height 11
click at [29, 115] on div at bounding box center [26, 117] width 13 height 13
click at [25, 181] on div at bounding box center [26, 183] width 13 height 13
click at [710, 538] on div at bounding box center [708, 622] width 20 height 20
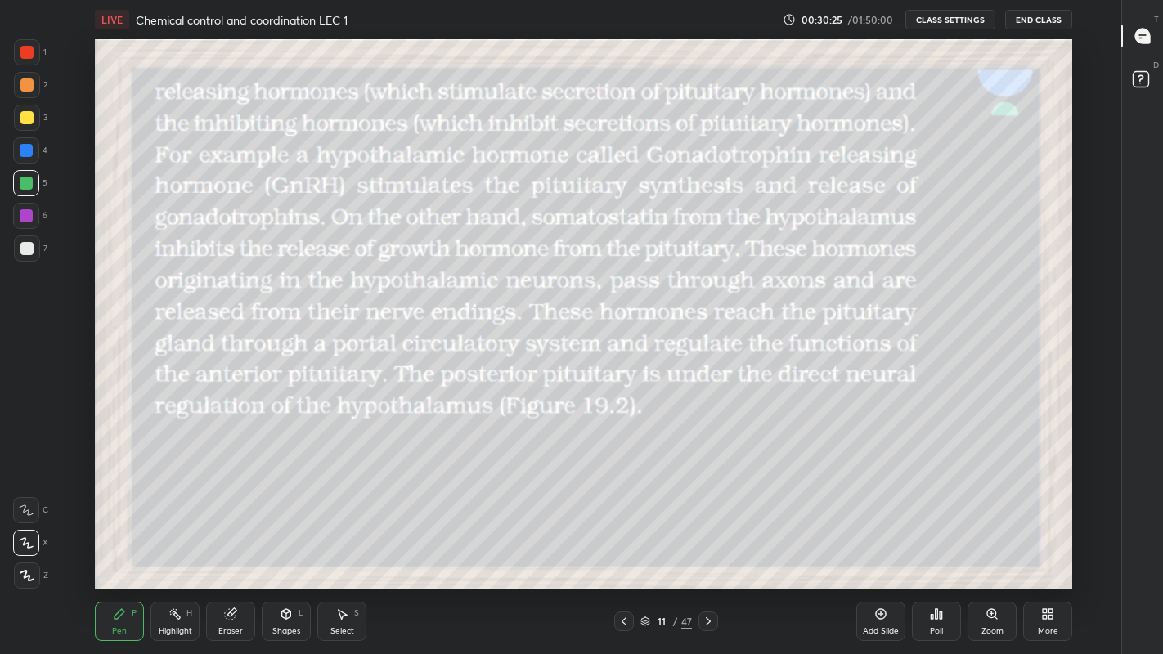
click at [29, 249] on div at bounding box center [26, 248] width 13 height 13
click at [28, 116] on div at bounding box center [26, 117] width 13 height 13
click at [878, 538] on icon at bounding box center [880, 613] width 13 height 13
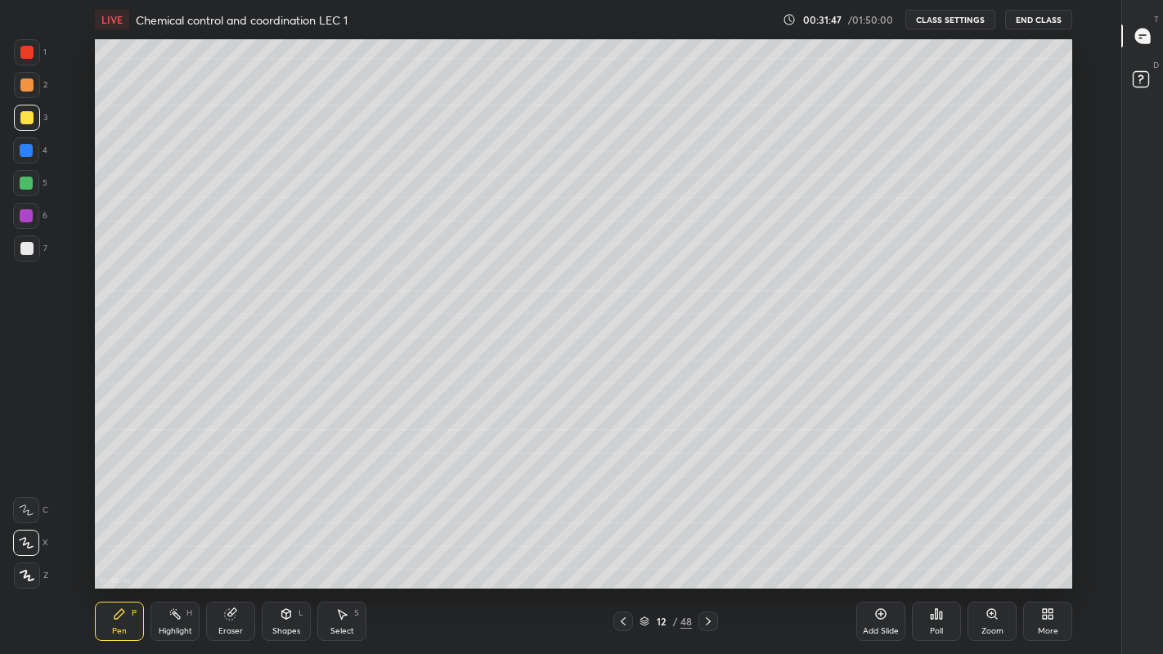
click at [614, 538] on div at bounding box center [623, 622] width 20 height 20
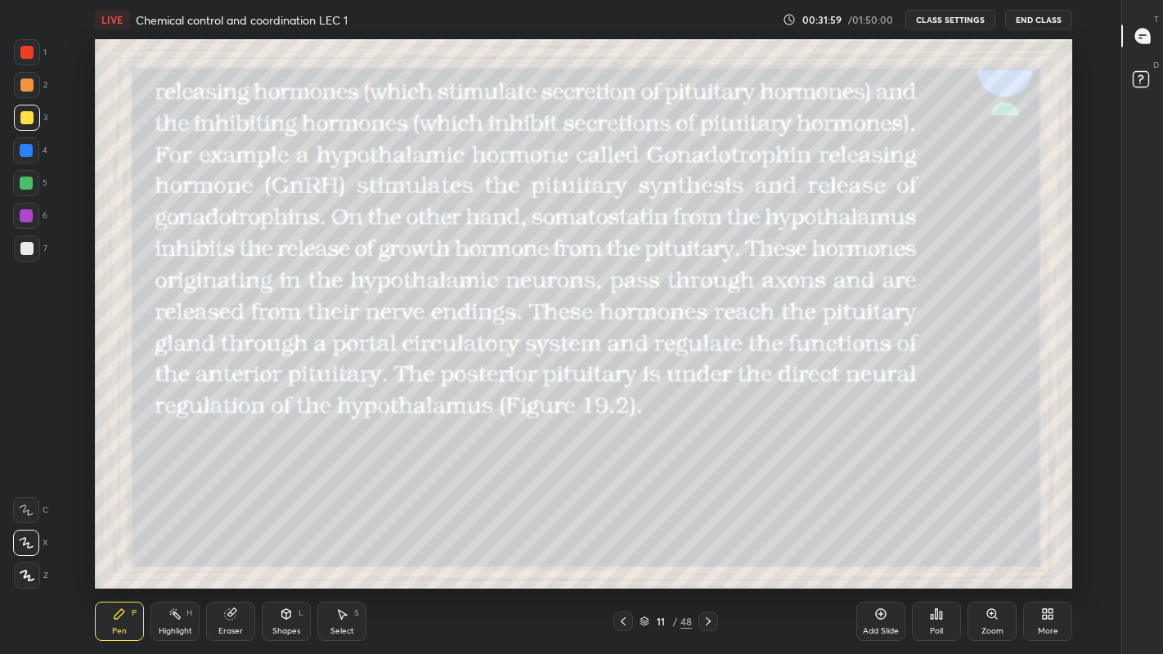
click at [89, 210] on div "10 : 45 : 52 Setting up your live class" at bounding box center [583, 313] width 1062 height 549
click at [867, 538] on div "Add Slide" at bounding box center [880, 621] width 49 height 39
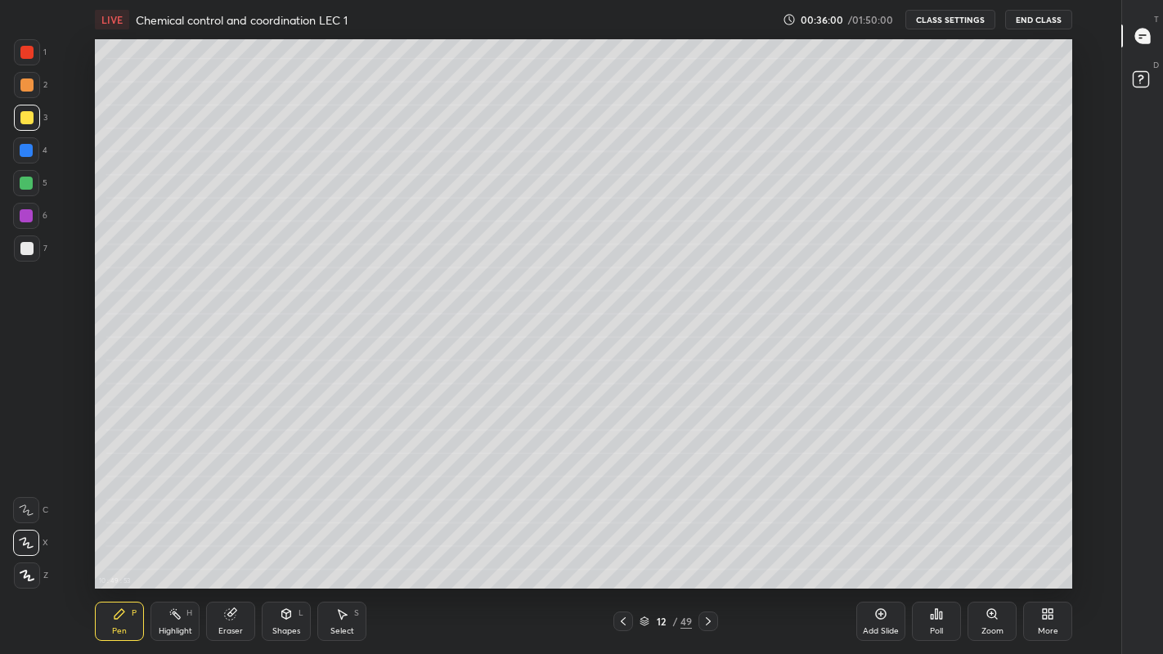
click at [623, 538] on icon at bounding box center [622, 621] width 13 height 13
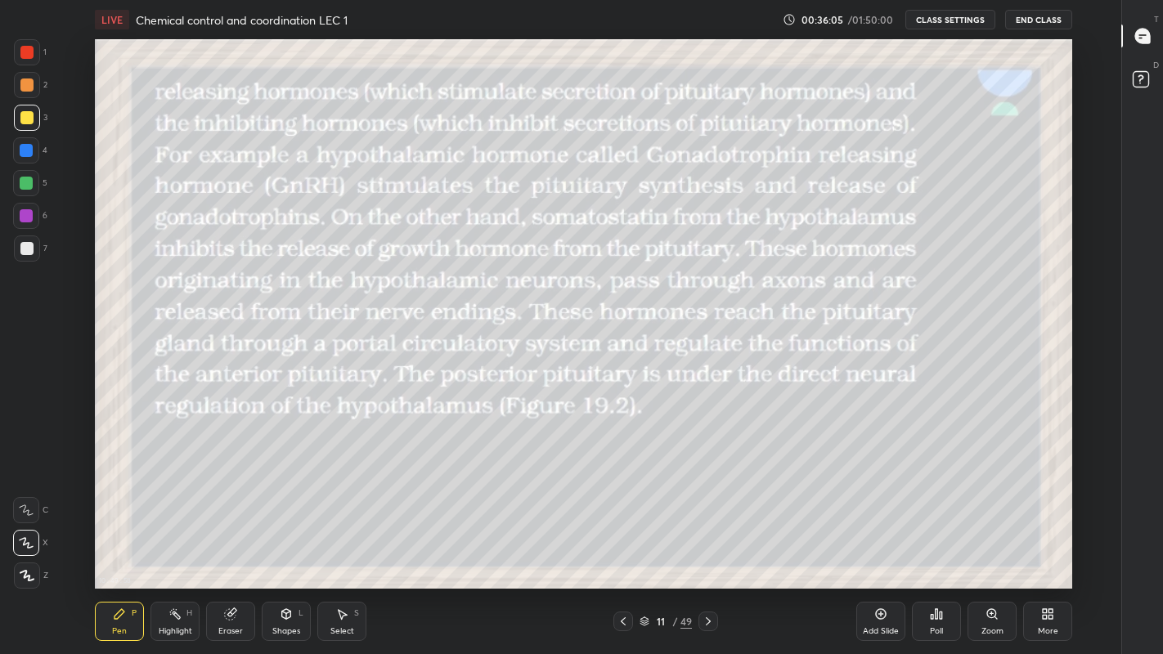
click at [1045, 538] on div "More" at bounding box center [1048, 631] width 20 height 8
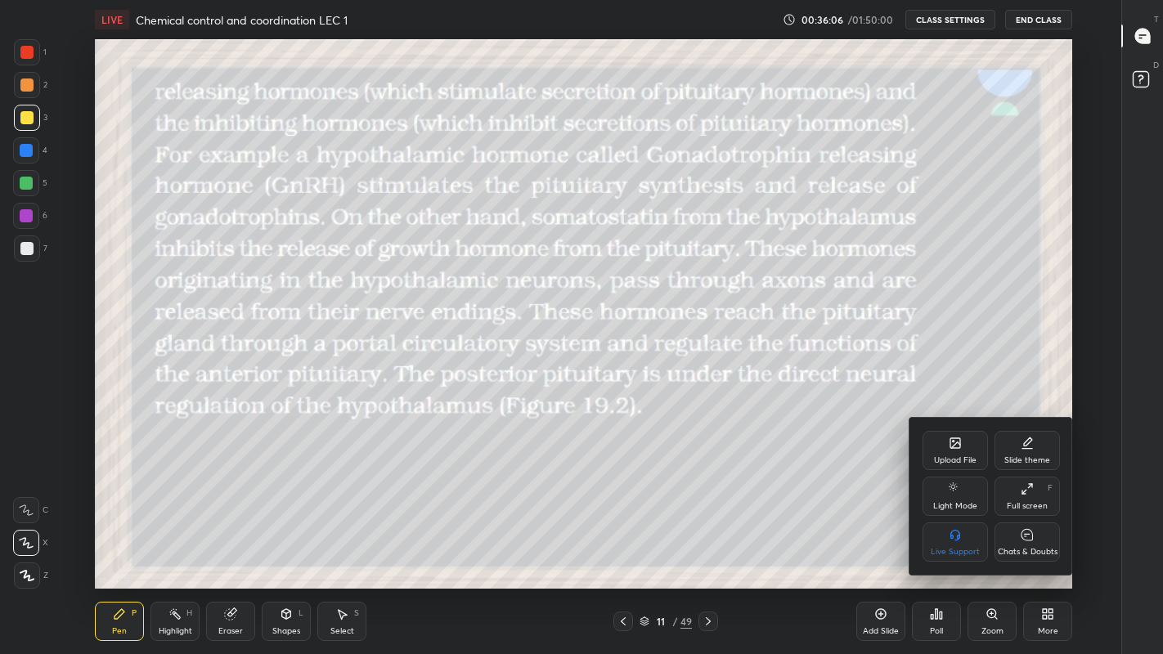
click at [1028, 536] on icon at bounding box center [1026, 534] width 11 height 11
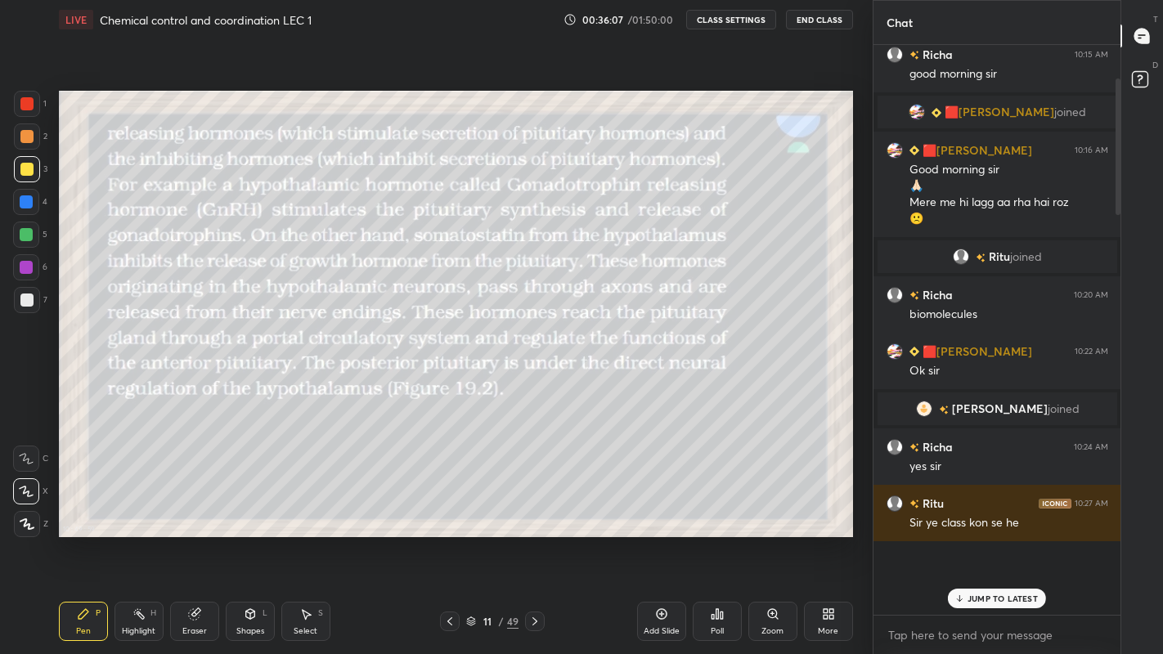
scroll to position [81212, 80954]
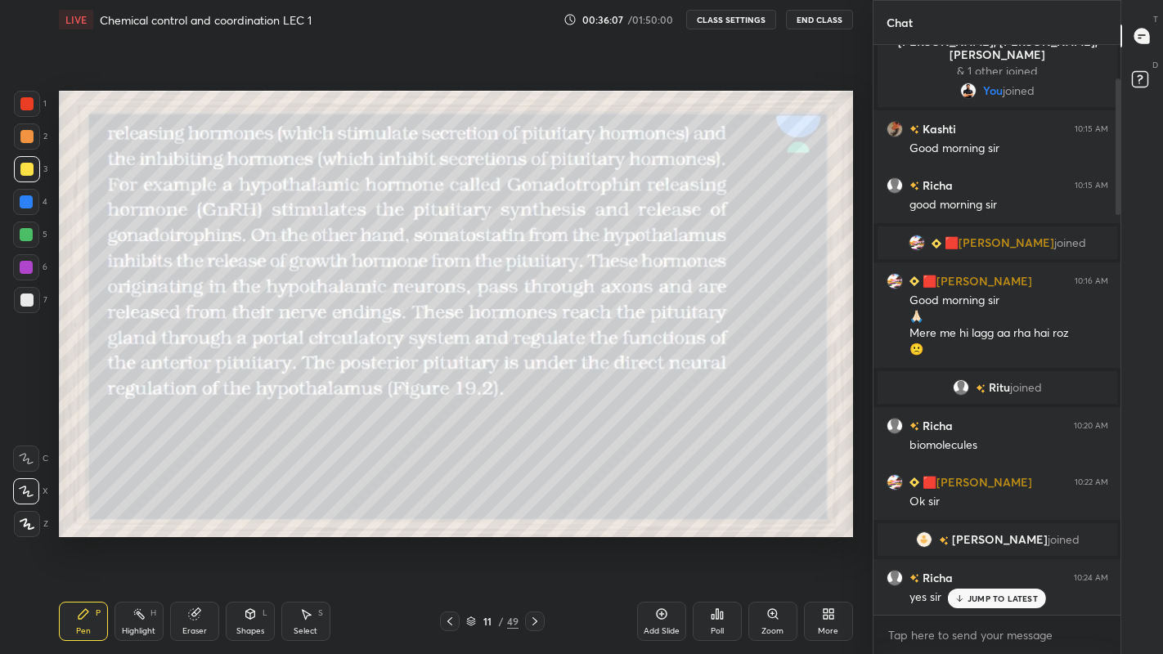
click at [989, 538] on p "JUMP TO LATEST" at bounding box center [1002, 599] width 70 height 10
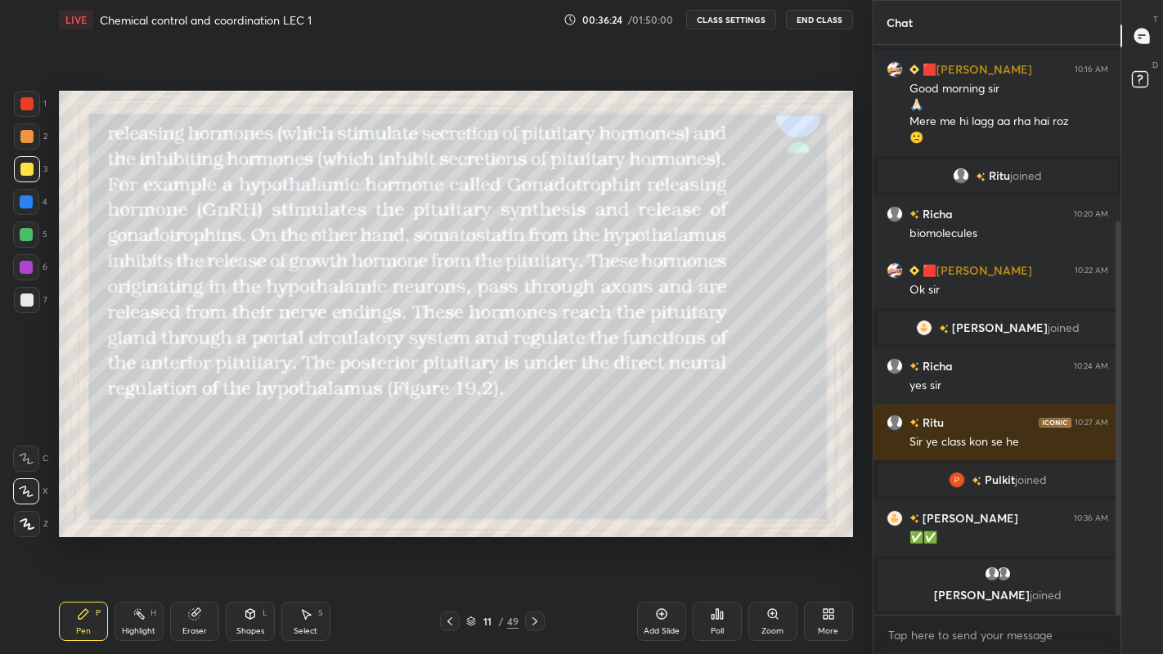
scroll to position [311, 0]
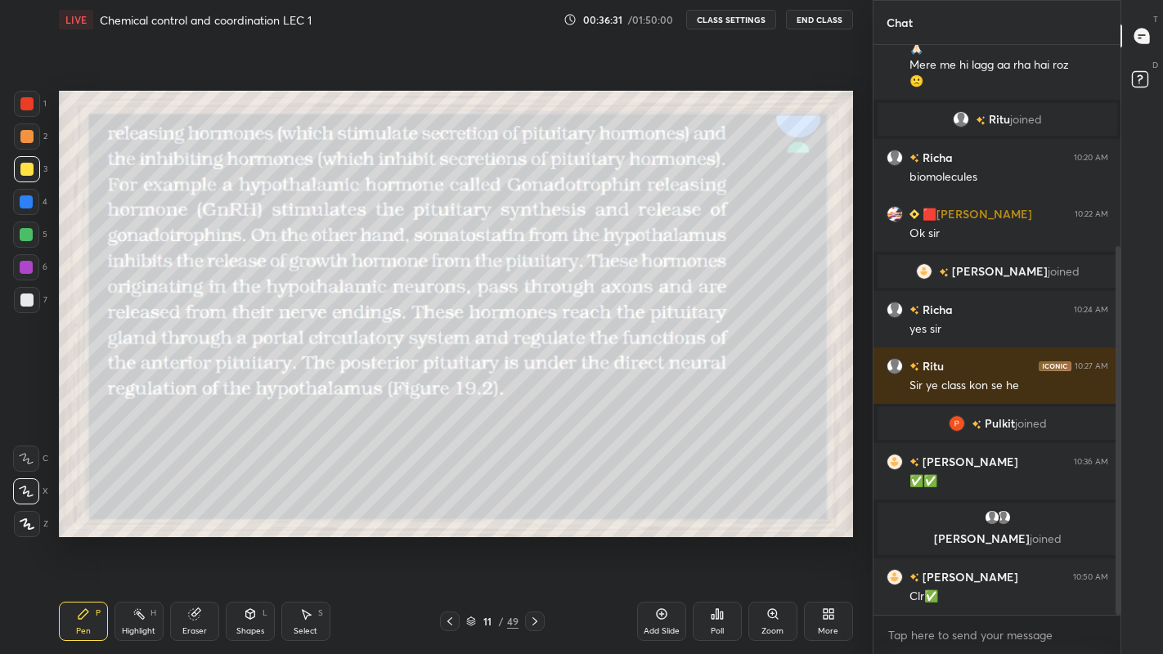
click at [29, 240] on div at bounding box center [26, 234] width 13 height 13
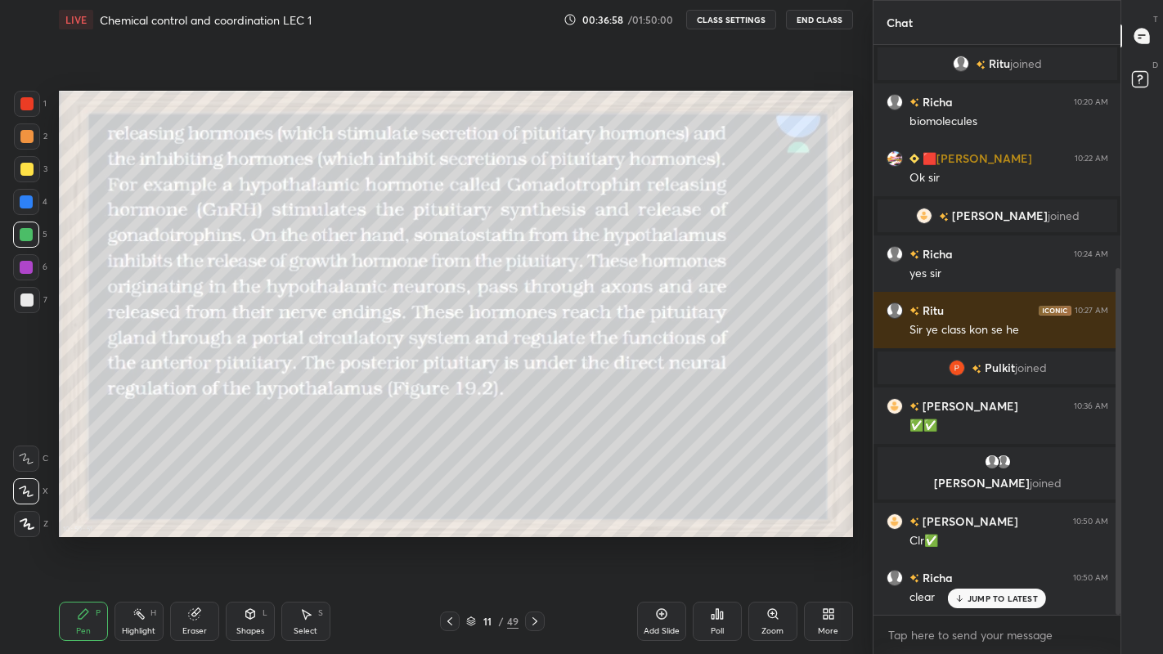
scroll to position [437, 0]
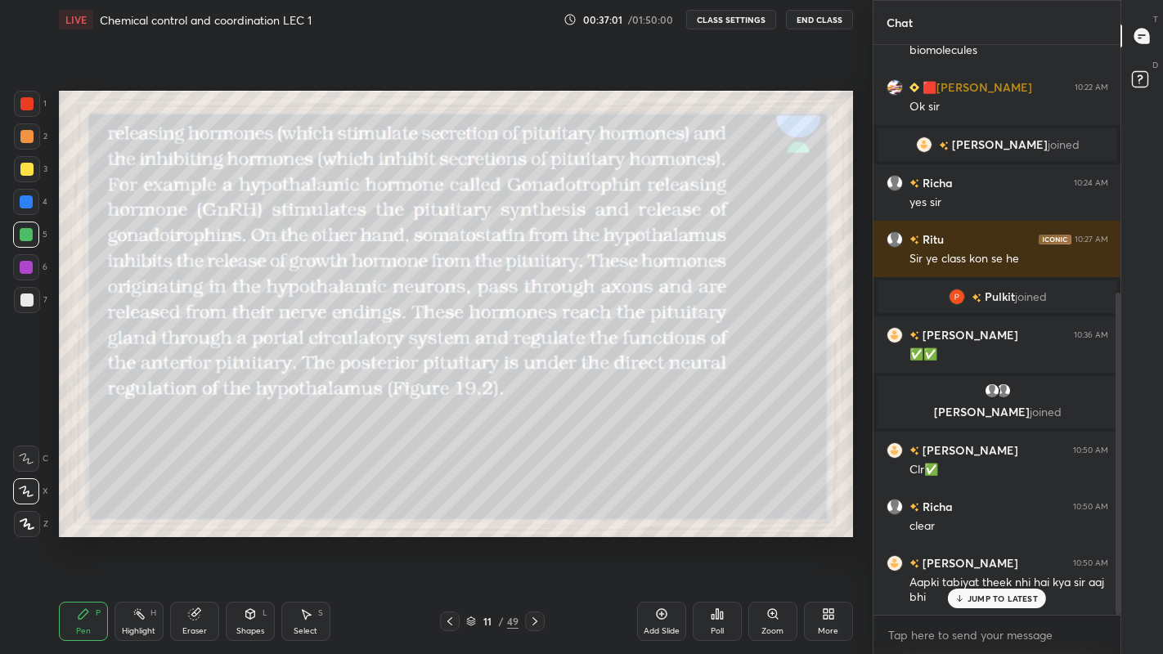
click at [673, 538] on div "Add Slide" at bounding box center [661, 631] width 36 height 8
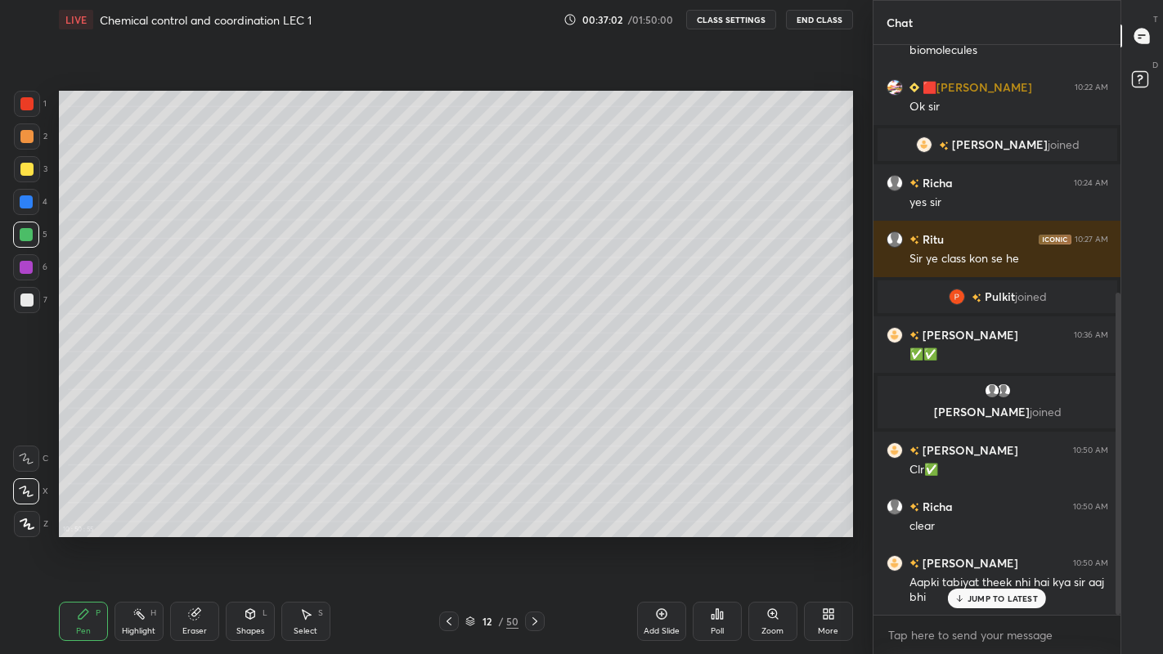
click at [827, 538] on div "More" at bounding box center [828, 631] width 20 height 8
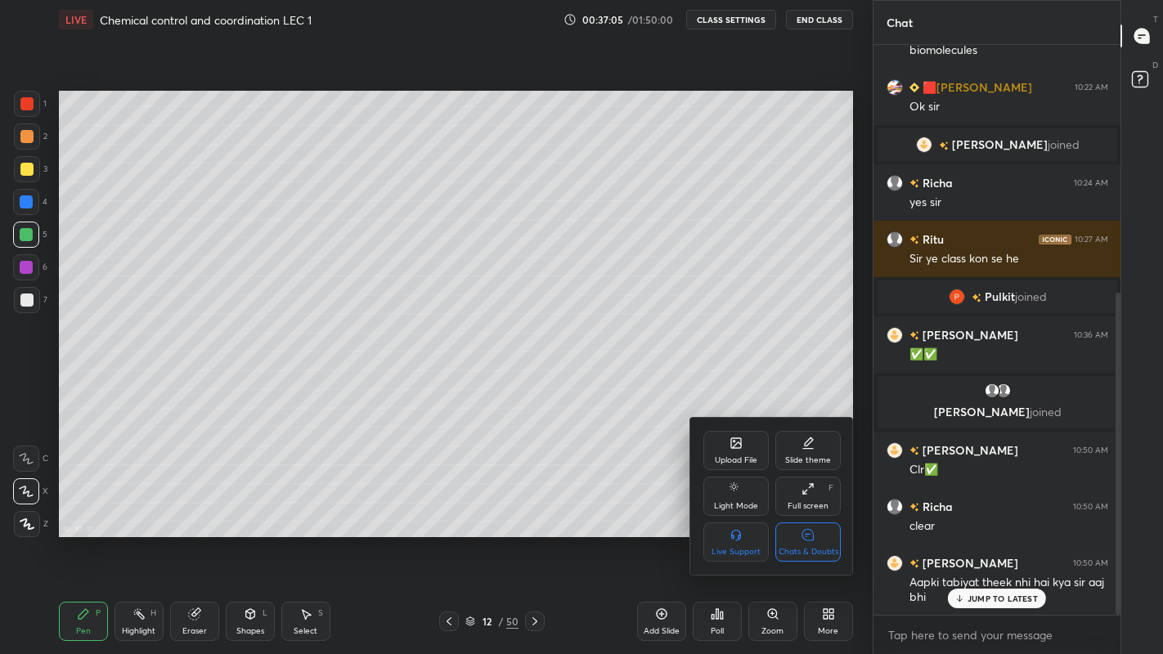
click at [26, 166] on div at bounding box center [581, 327] width 1163 height 654
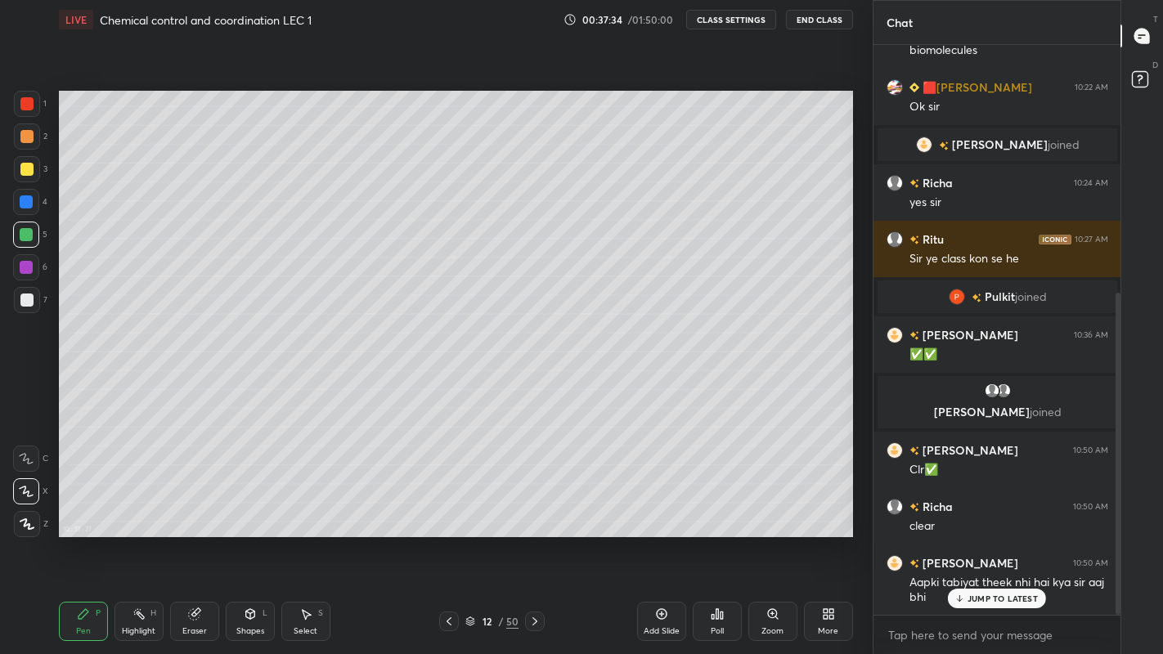
scroll to position [494, 0]
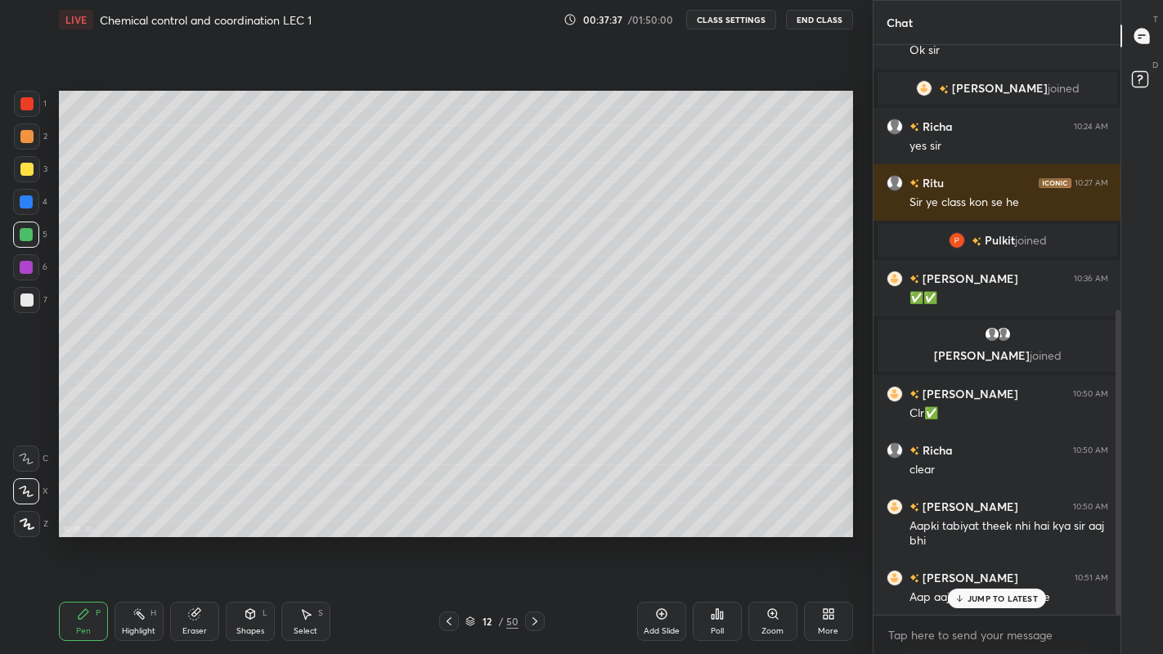
click at [23, 168] on div at bounding box center [26, 169] width 13 height 13
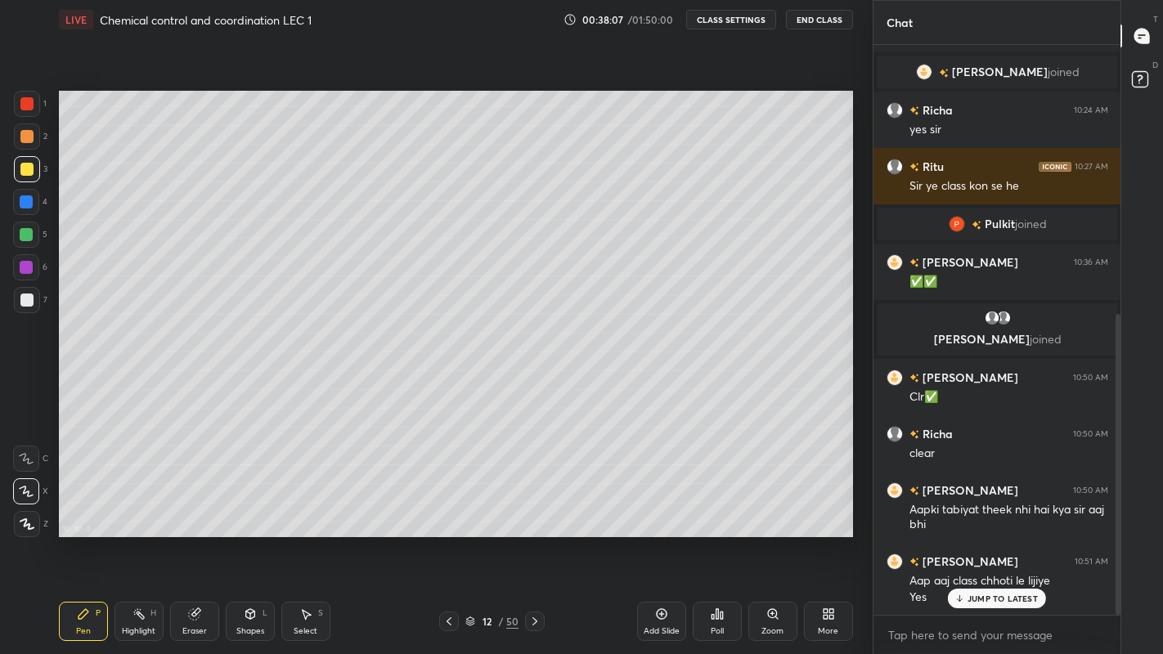
click at [28, 305] on div at bounding box center [26, 300] width 13 height 13
click at [450, 538] on icon at bounding box center [448, 621] width 13 height 13
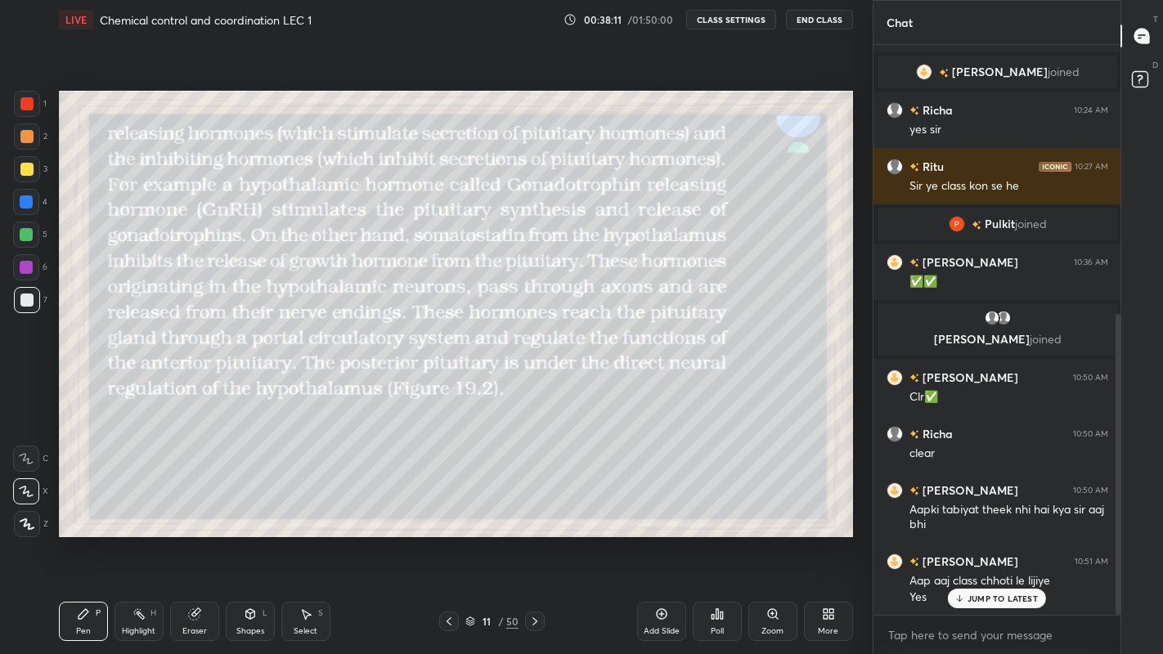
click at [535, 538] on icon at bounding box center [534, 621] width 13 height 13
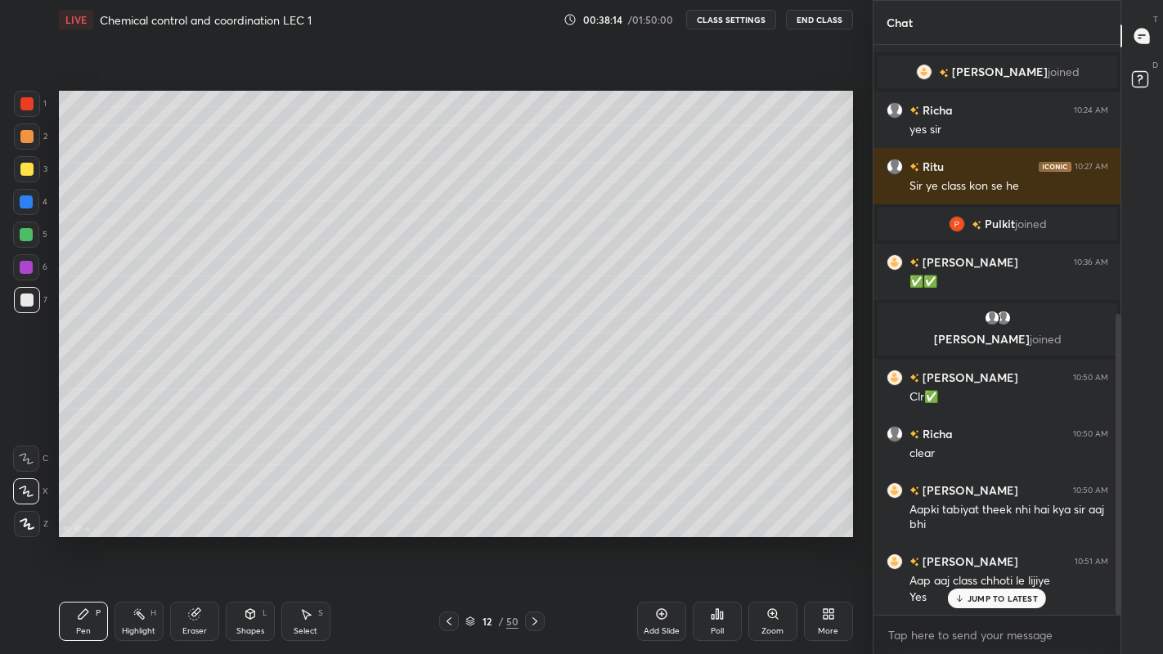
click at [28, 174] on div at bounding box center [26, 169] width 13 height 13
click at [26, 299] on div at bounding box center [26, 300] width 13 height 13
click at [28, 173] on div at bounding box center [26, 169] width 13 height 13
click at [25, 140] on div at bounding box center [26, 136] width 13 height 13
click at [25, 265] on div at bounding box center [26, 267] width 13 height 13
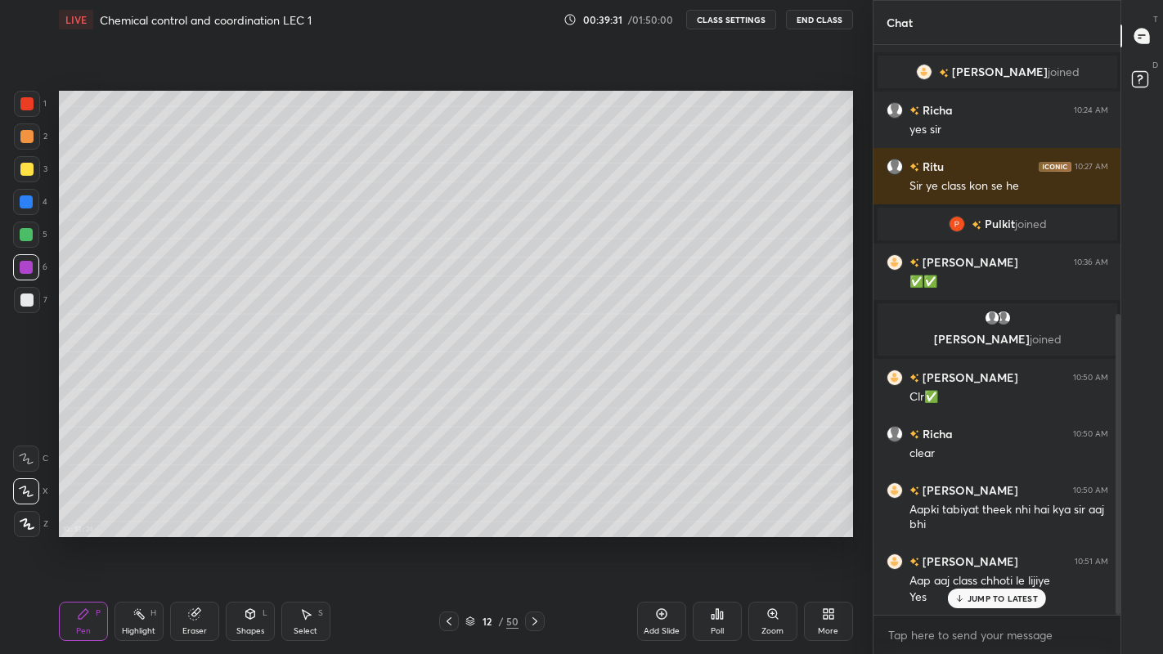
click at [27, 298] on div at bounding box center [26, 300] width 13 height 13
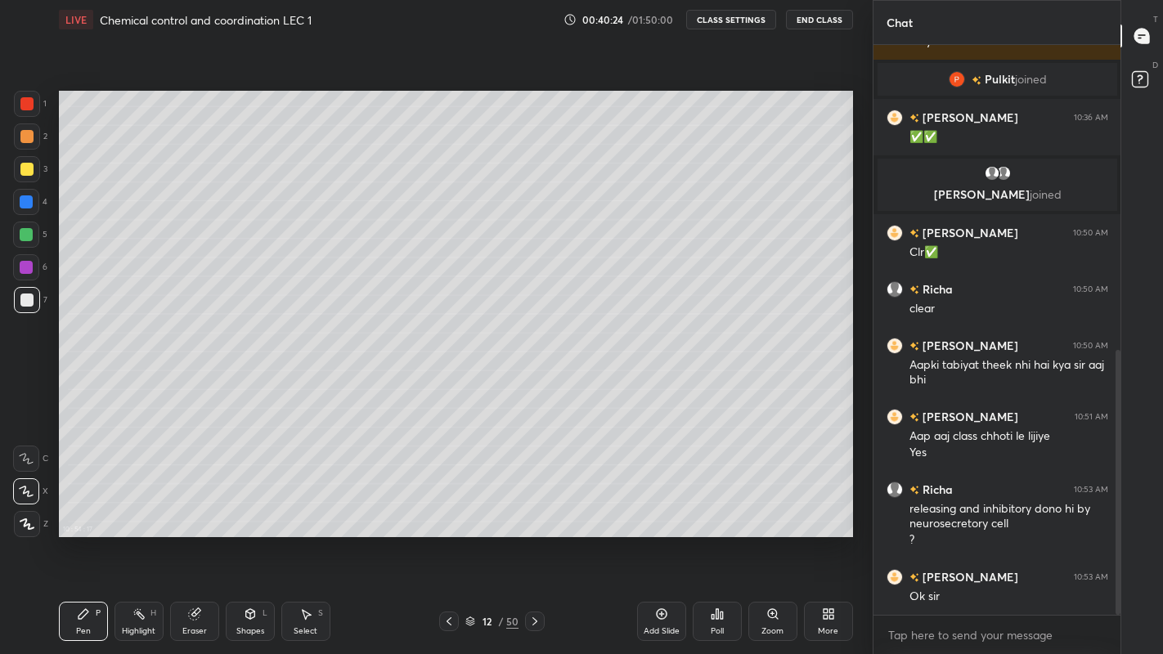
scroll to position [725, 0]
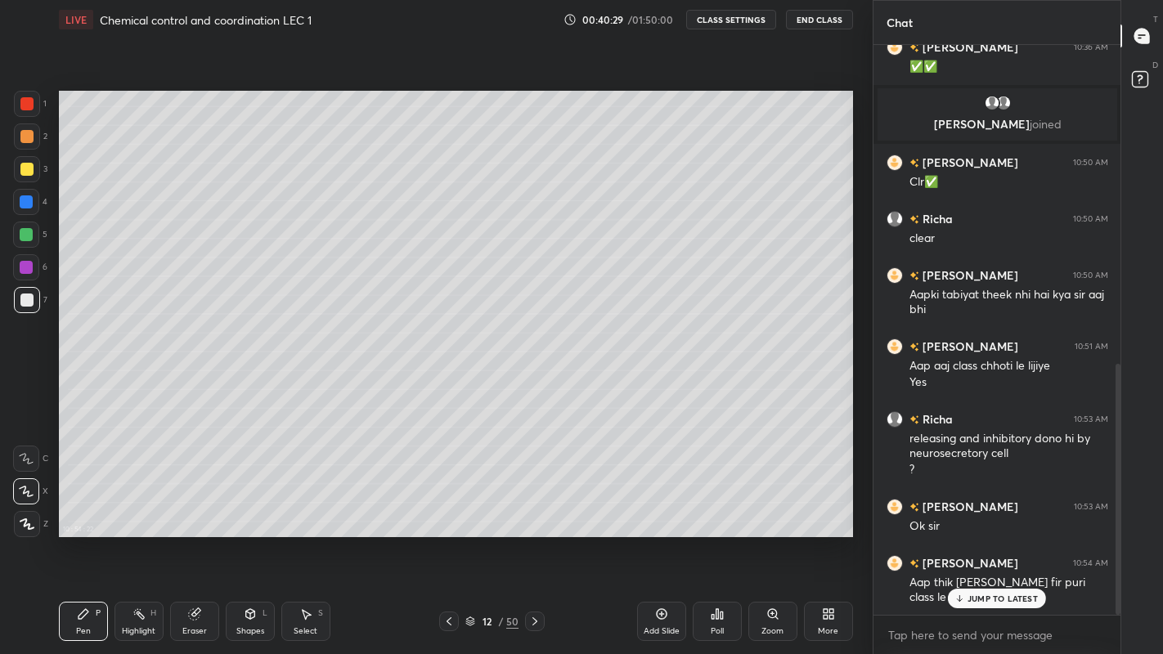
click at [971, 538] on p "JUMP TO LATEST" at bounding box center [1002, 599] width 70 height 10
click at [449, 538] on icon at bounding box center [448, 621] width 13 height 13
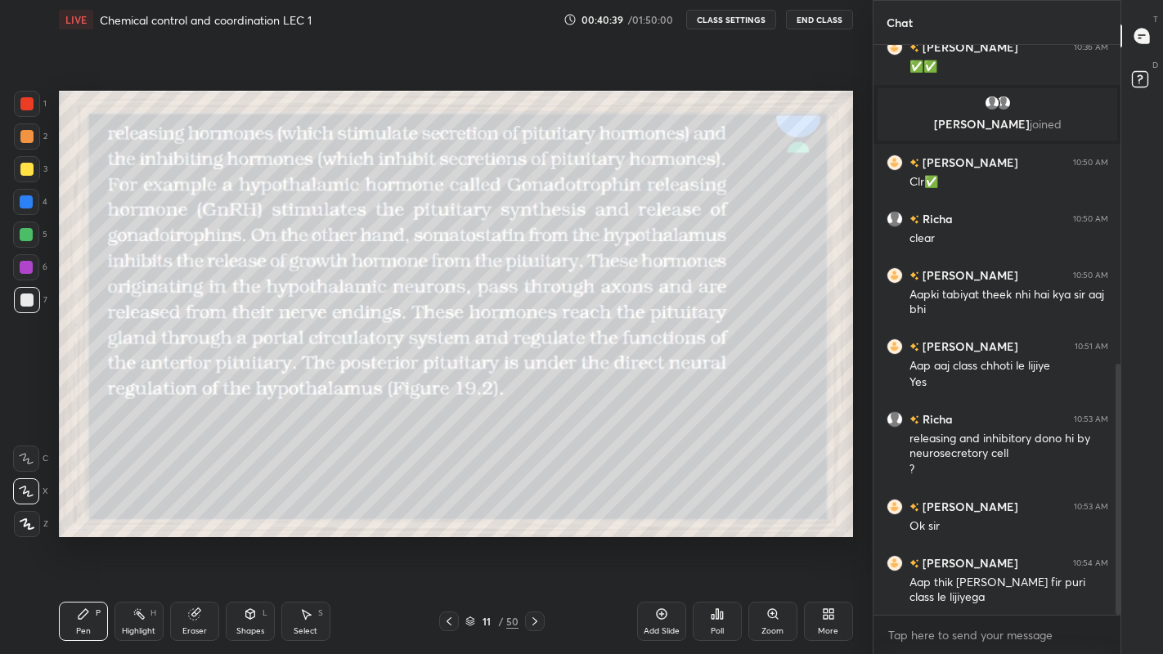
click at [457, 538] on div at bounding box center [449, 622] width 20 height 20
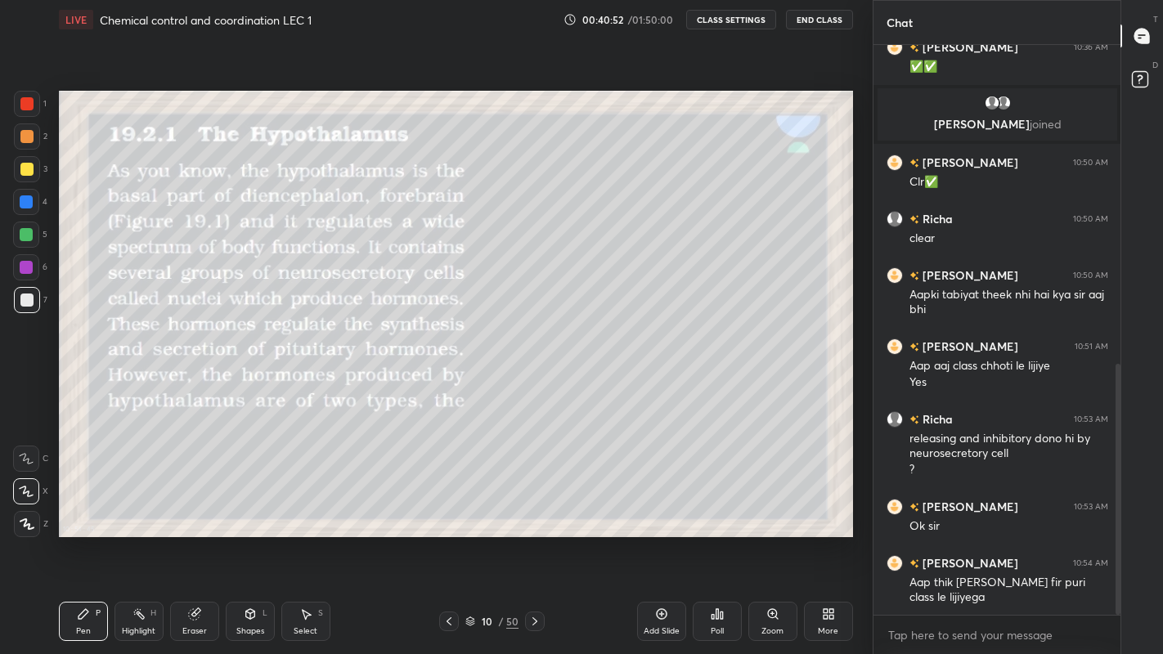
click at [537, 538] on icon at bounding box center [534, 621] width 13 height 13
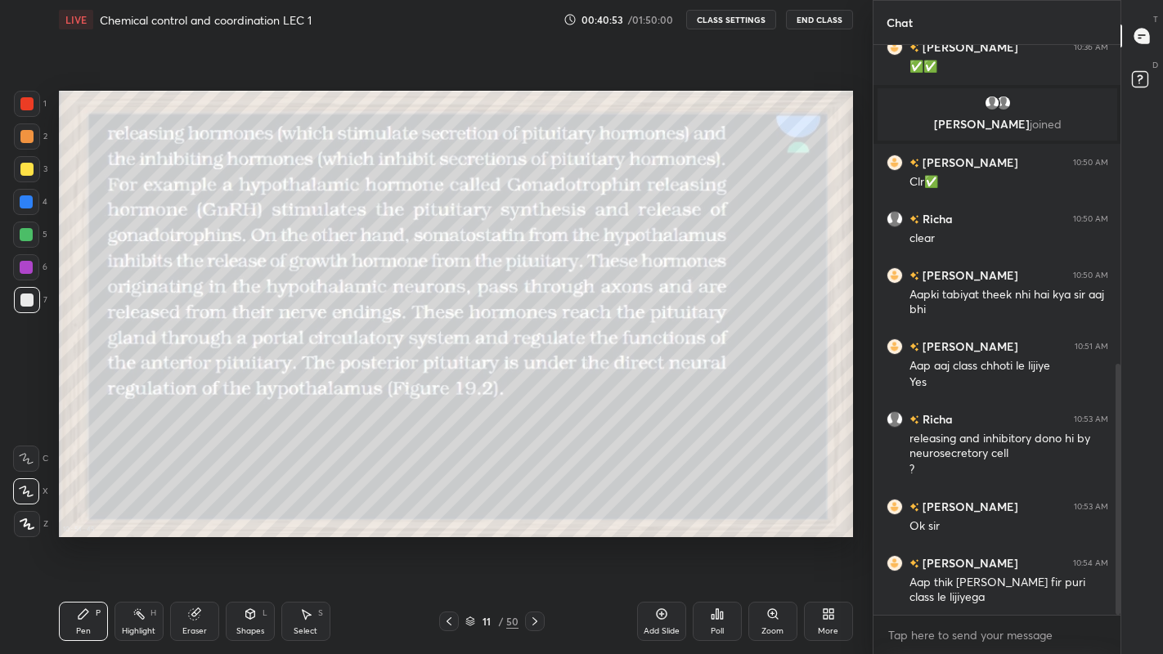
click at [536, 538] on div at bounding box center [535, 622] width 20 height 20
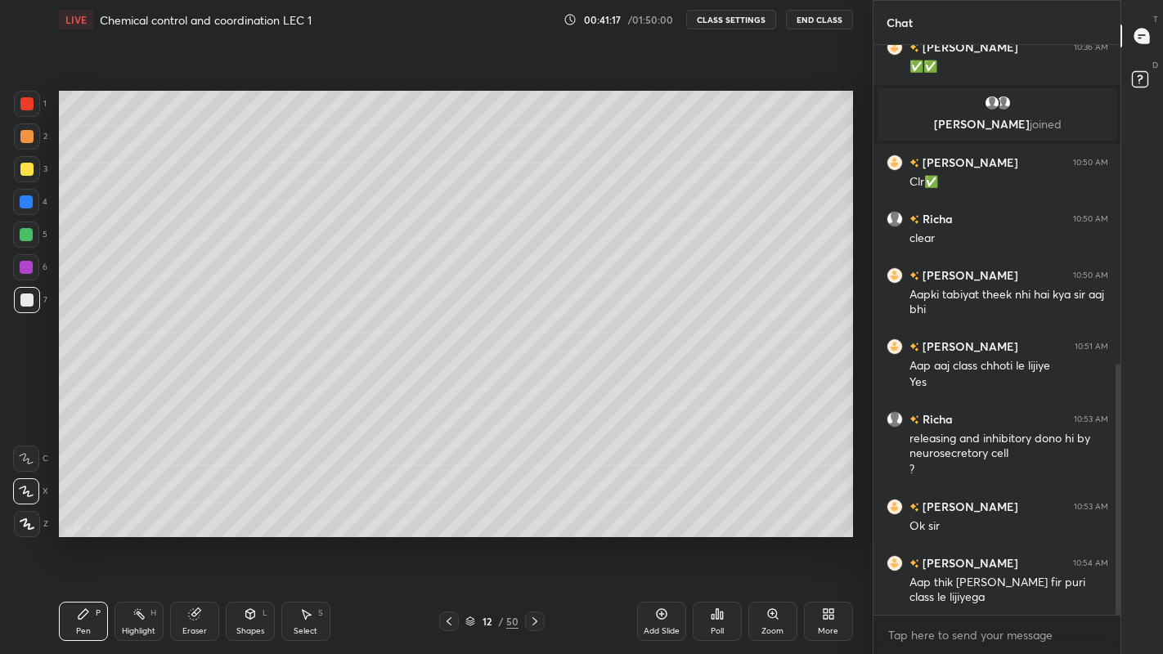
scroll to position [782, 0]
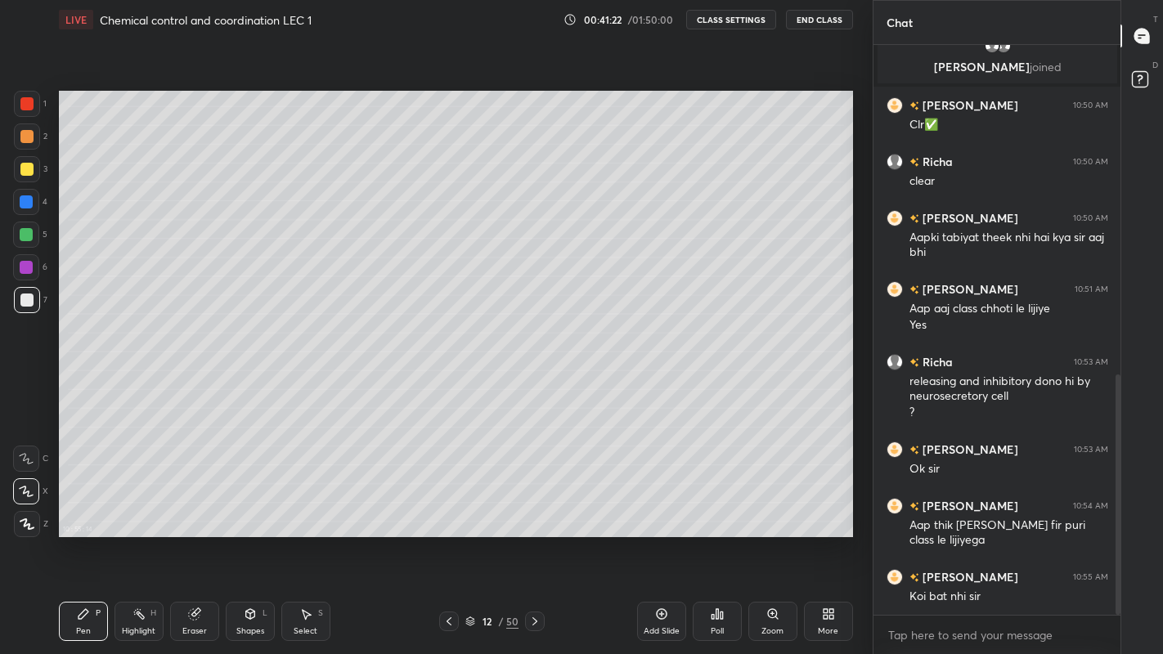
click at [818, 21] on button "End Class" at bounding box center [819, 20] width 67 height 20
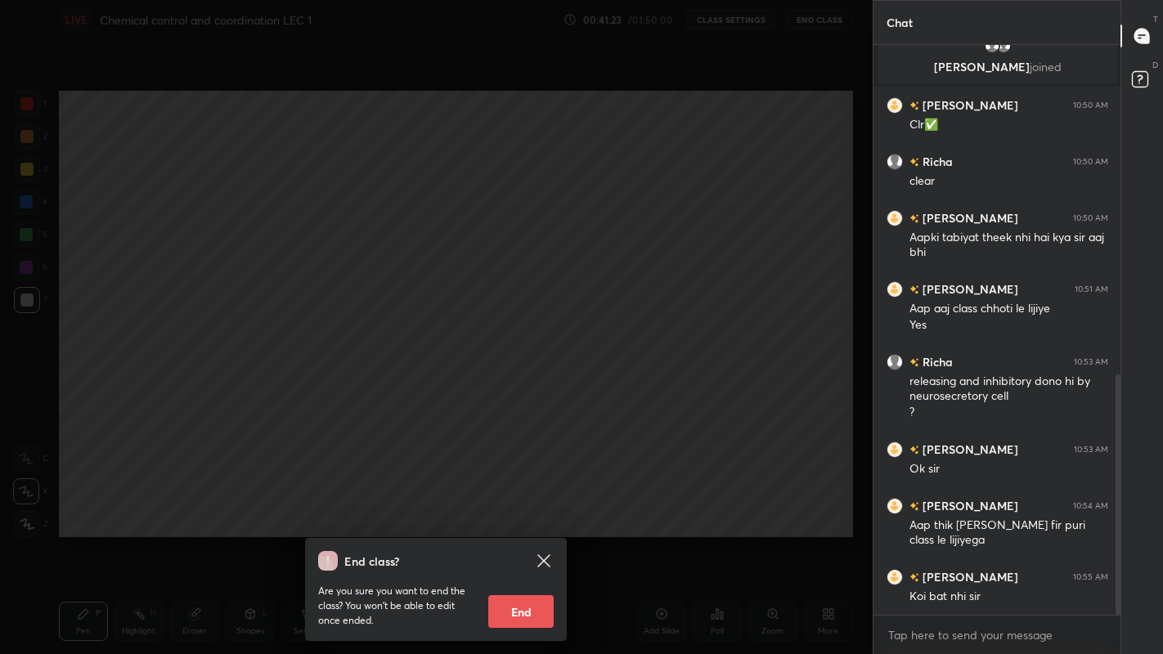
click at [523, 538] on button "End" at bounding box center [520, 611] width 65 height 33
type textarea "x"
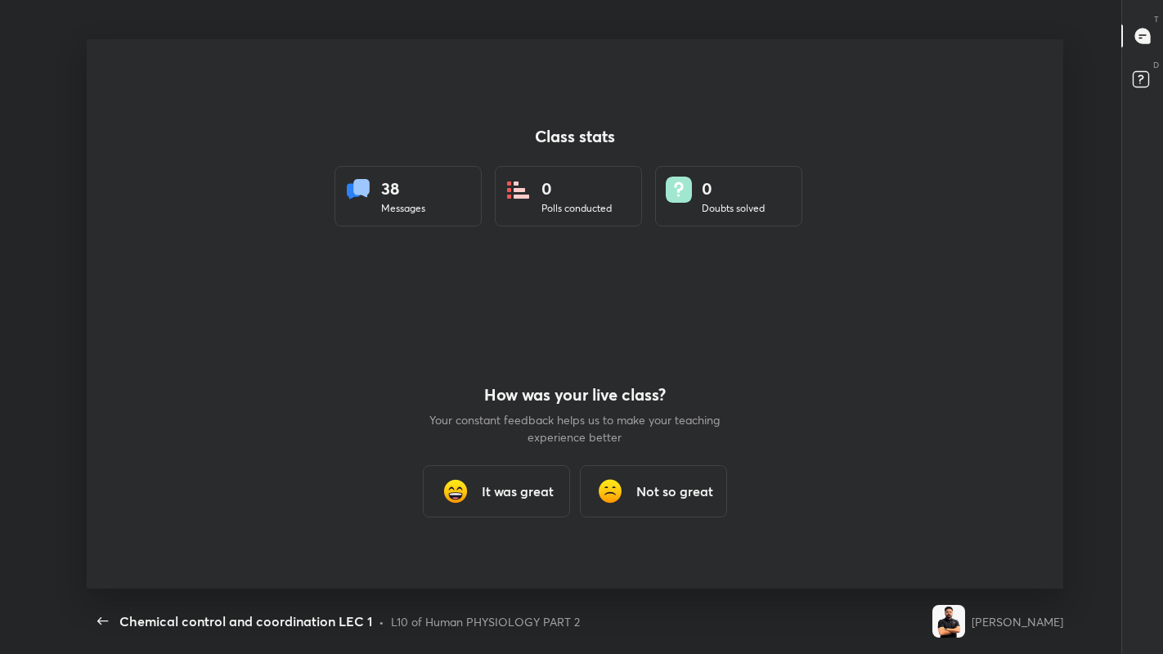
scroll to position [549, 1150]
click at [474, 493] on div "It was great" at bounding box center [496, 491] width 147 height 52
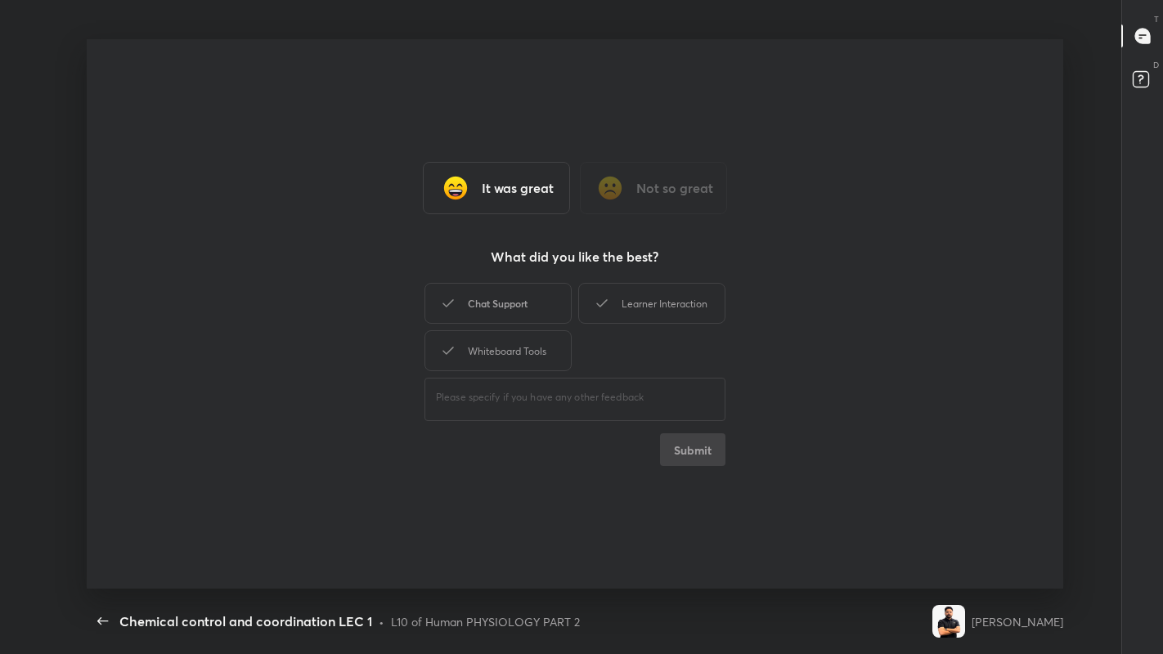
click at [511, 303] on div "Chat Support" at bounding box center [497, 303] width 147 height 41
click at [683, 447] on button "Submit" at bounding box center [692, 449] width 65 height 33
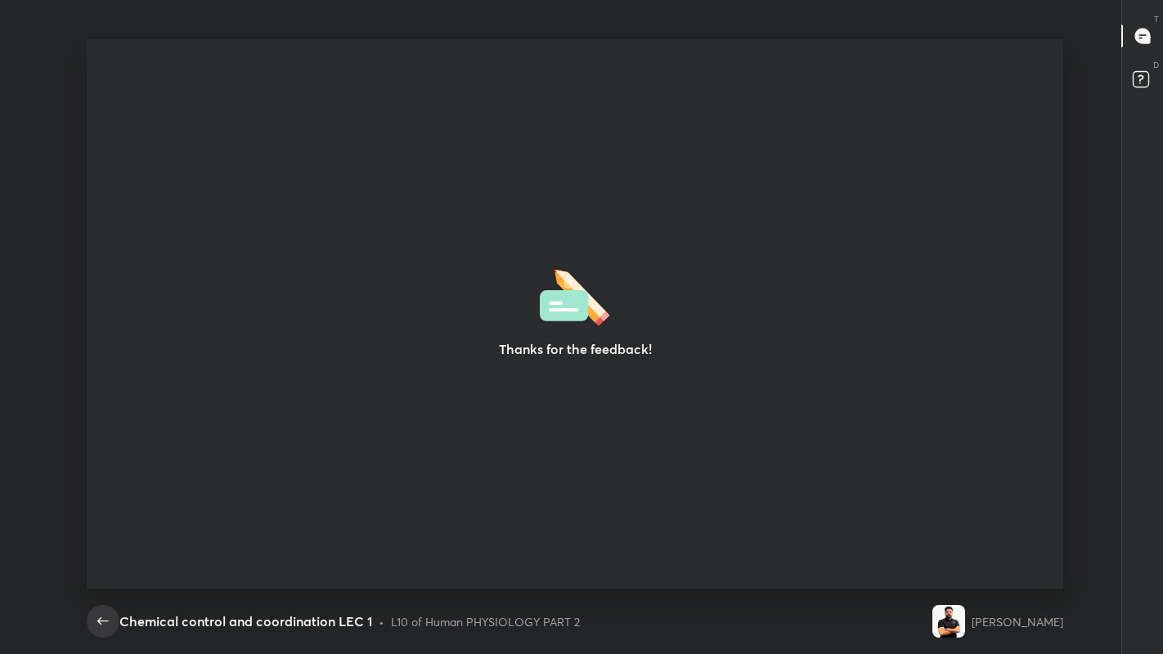
click at [104, 538] on icon "button" at bounding box center [102, 620] width 11 height 7
